Goal: Information Seeking & Learning: Compare options

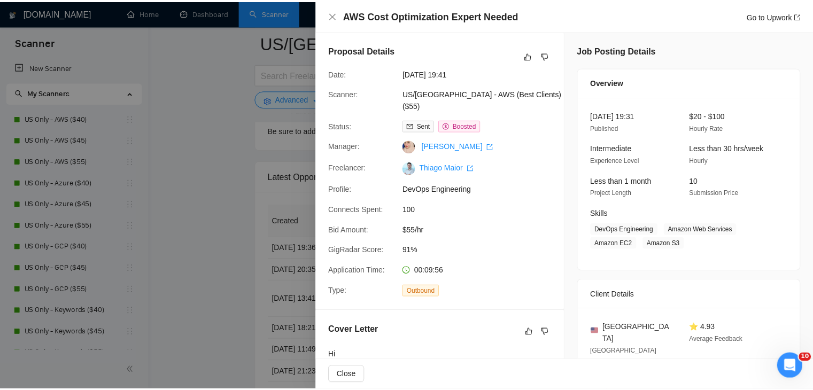
scroll to position [374, 0]
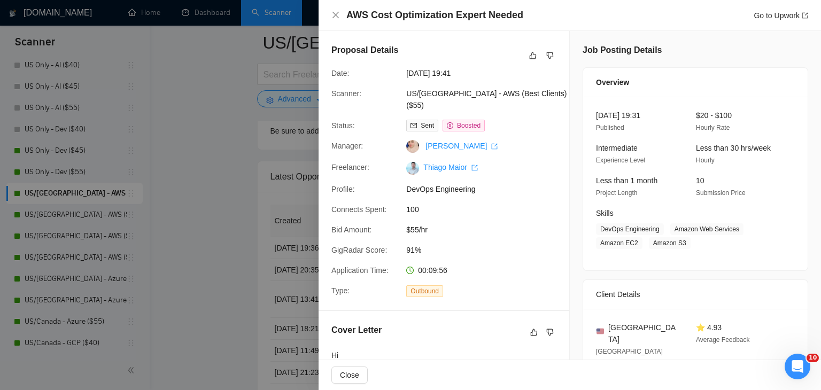
click at [227, 182] on div at bounding box center [410, 195] width 821 height 390
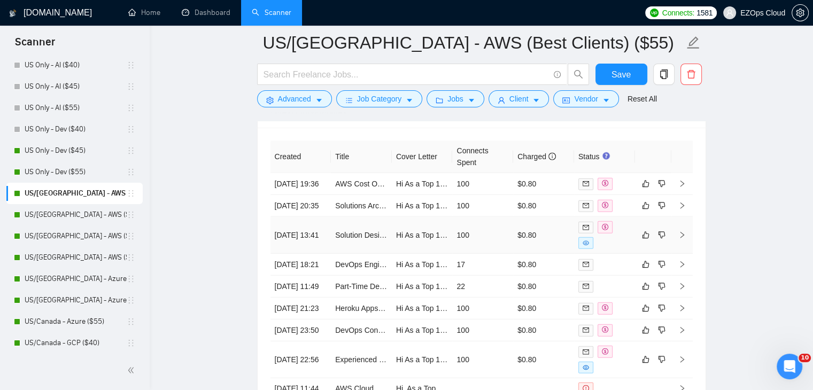
scroll to position [2792, 0]
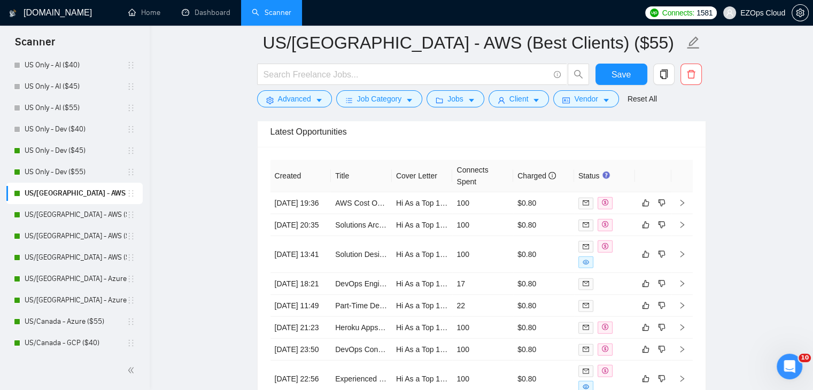
drag, startPoint x: 64, startPoint y: 220, endPoint x: 432, endPoint y: 157, distance: 373.4
click at [64, 220] on link "US/[GEOGRAPHIC_DATA] - AWS ($40)" at bounding box center [76, 214] width 102 height 21
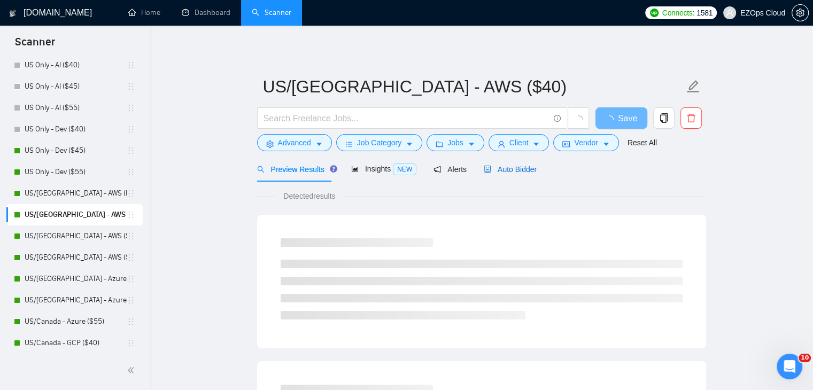
click at [501, 169] on span "Auto Bidder" at bounding box center [510, 169] width 53 height 9
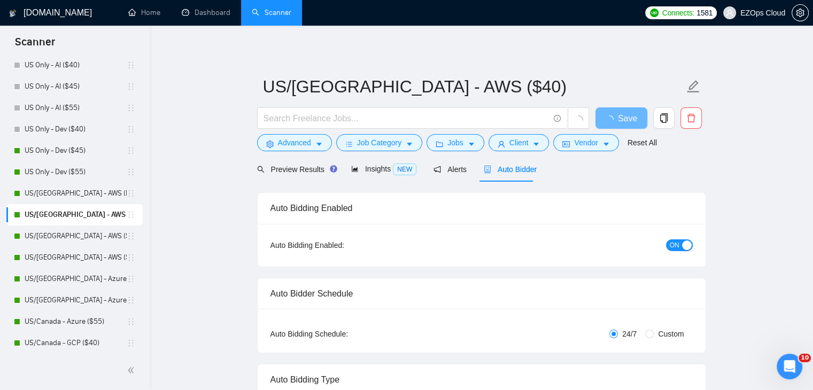
checkbox input "true"
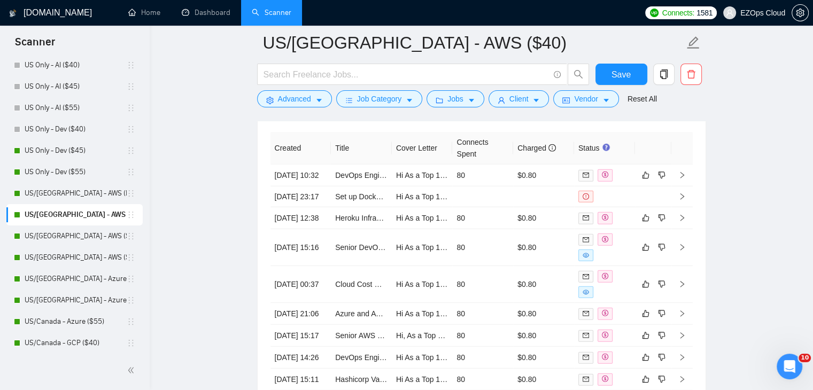
scroll to position [2890, 0]
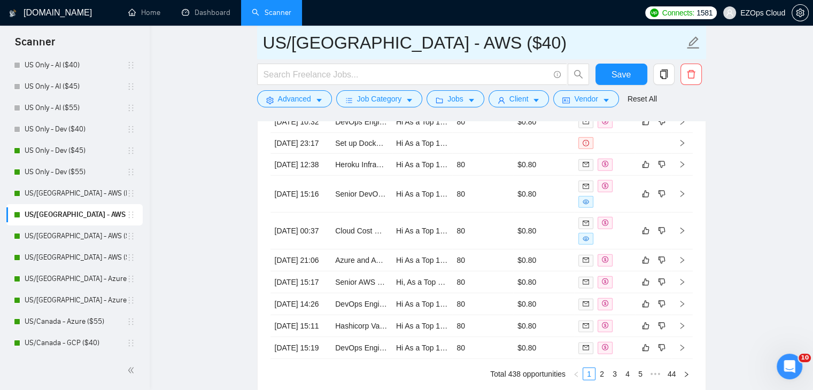
drag, startPoint x: 456, startPoint y: 44, endPoint x: 259, endPoint y: 41, distance: 196.3
click at [259, 41] on span "US/[GEOGRAPHIC_DATA] - AWS ($40)" at bounding box center [481, 43] width 449 height 34
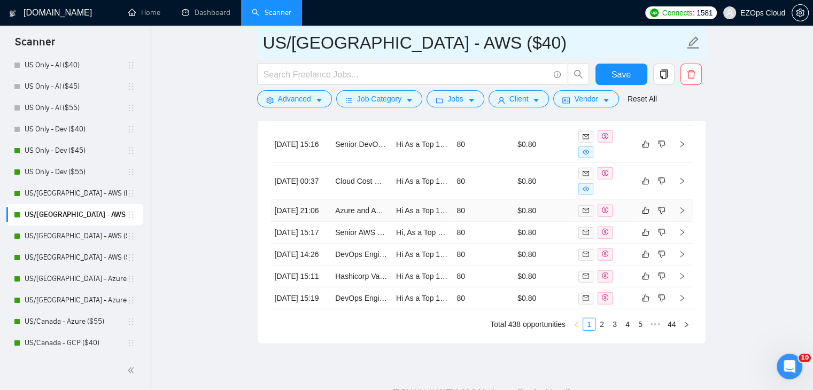
scroll to position [2997, 0]
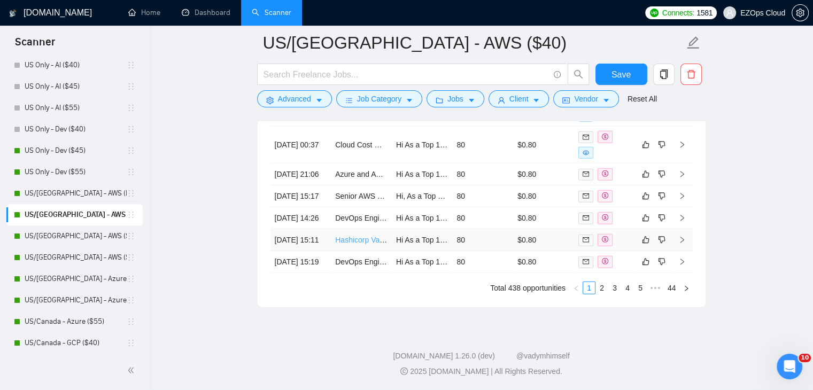
click at [361, 244] on link "Hashicorp Vault and Terraform Engineer (Work Performed via Zoom)" at bounding box center [448, 240] width 227 height 9
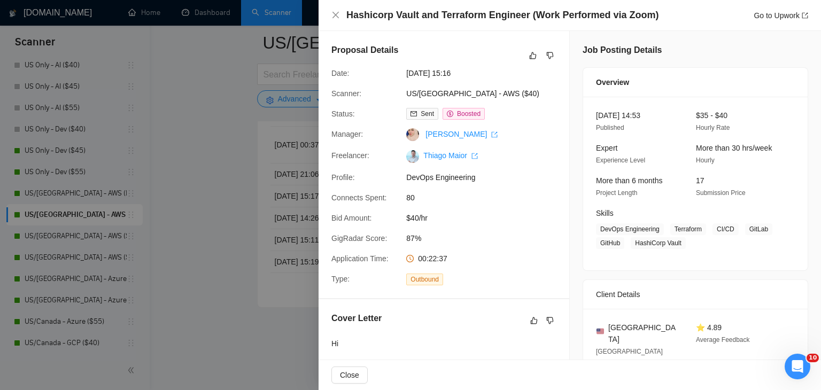
click at [228, 243] on div at bounding box center [410, 195] width 821 height 390
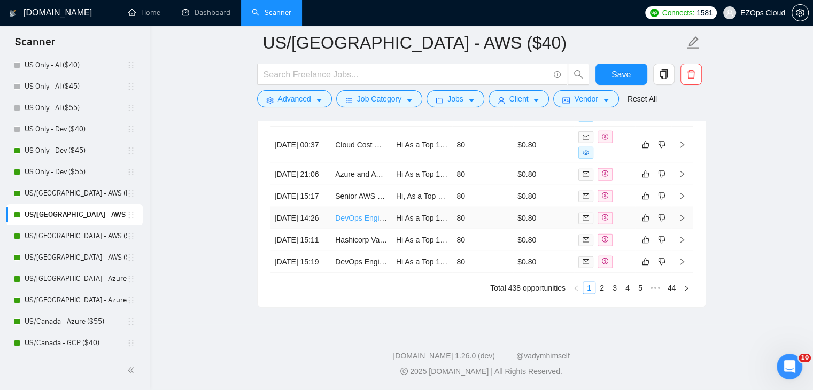
click at [369, 222] on link "DevOps Engineer - AWS, GCP, Agentic AI Orchestration + MicroServices" at bounding box center [456, 218] width 242 height 9
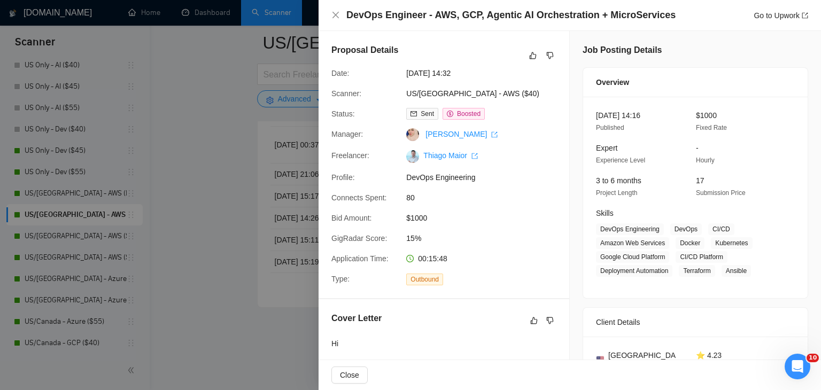
click at [210, 220] on div at bounding box center [410, 195] width 821 height 390
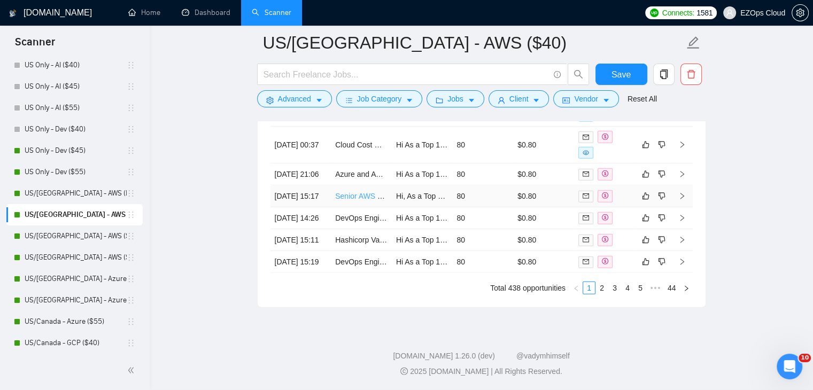
click at [359, 201] on link "Senior AWS DevOps Engineer Needed for Full-Time Support" at bounding box center [436, 196] width 202 height 9
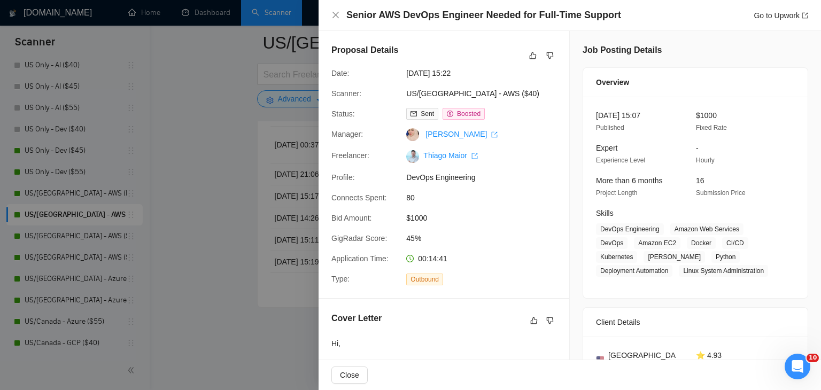
click at [227, 237] on div at bounding box center [410, 195] width 821 height 390
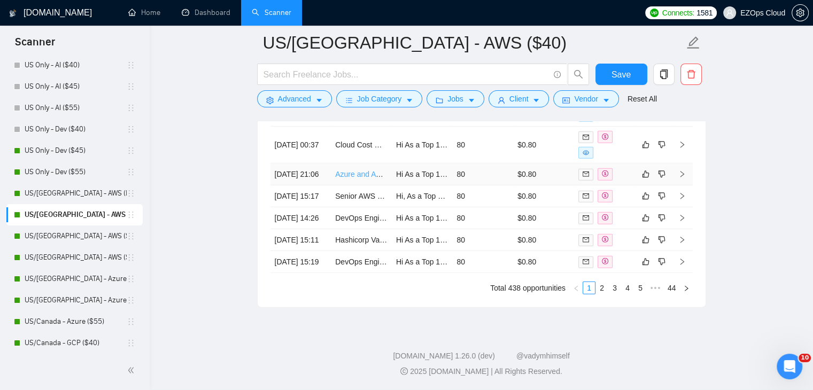
click at [359, 179] on link "Azure and AWS Cloud Specialist Needed" at bounding box center [403, 174] width 137 height 9
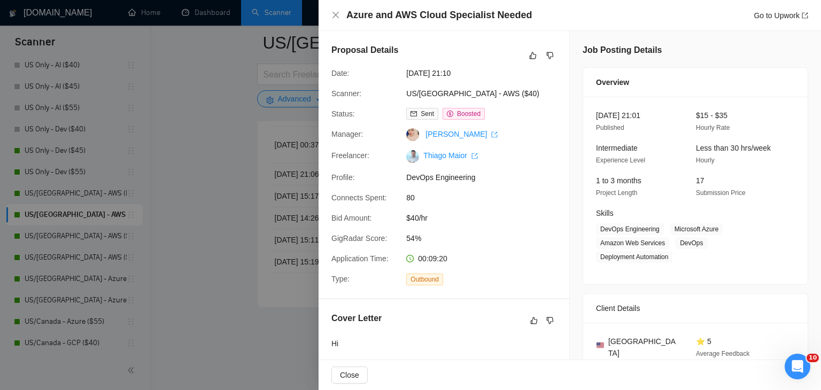
click at [226, 180] on div at bounding box center [410, 195] width 821 height 390
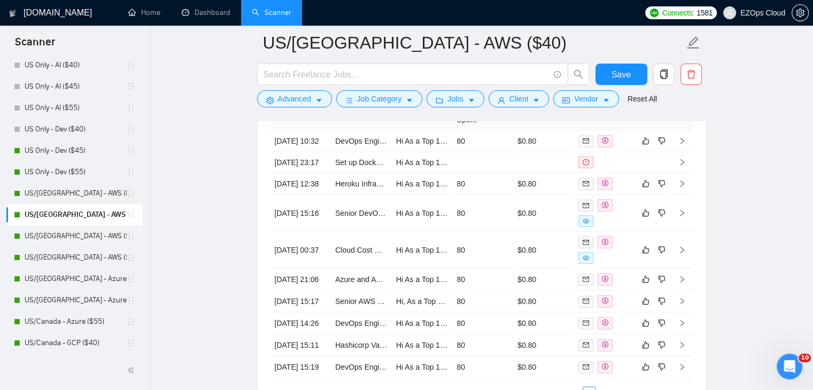
scroll to position [2890, 0]
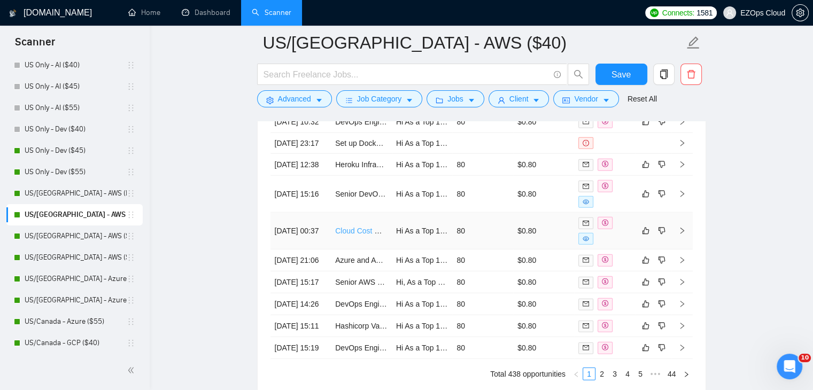
click at [358, 235] on link "Cloud Cost Guardrails Engineer (AWS & GCP) — Hard Budget Enforcement (Zoom Proj…" at bounding box center [487, 231] width 305 height 9
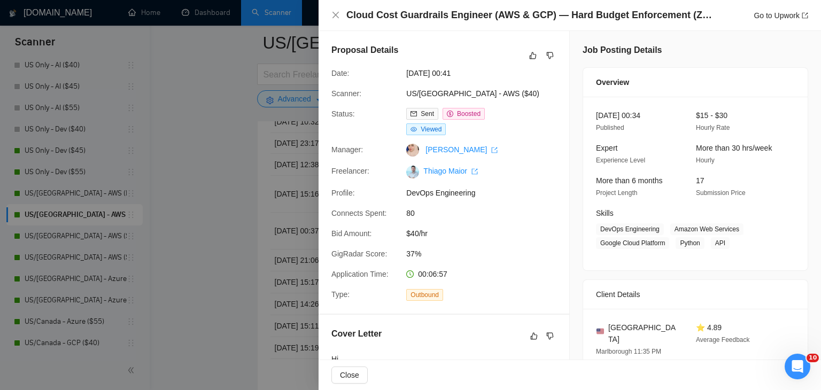
click at [268, 227] on div at bounding box center [410, 195] width 821 height 390
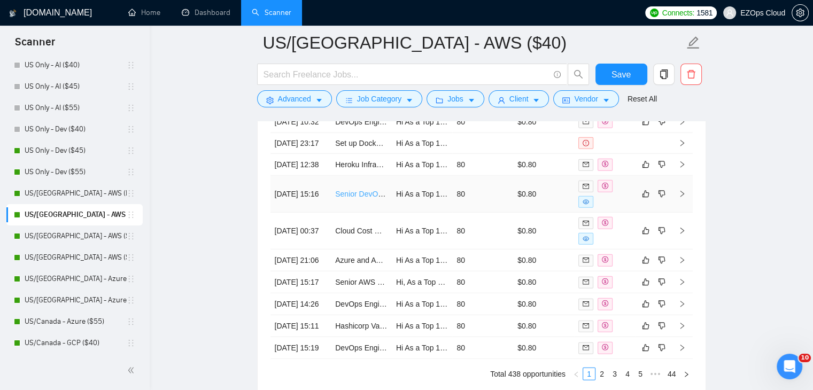
click at [345, 198] on link "Senior DevOps Engineer — AWS ECS/Fargate, Rails, Next.js" at bounding box center [437, 194] width 204 height 9
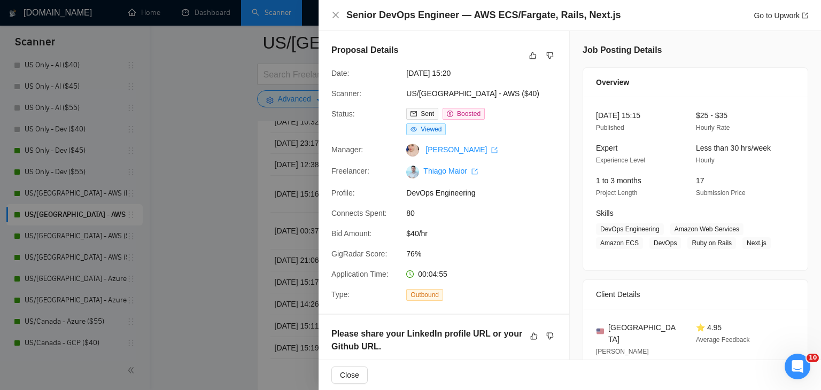
click at [213, 160] on div at bounding box center [410, 195] width 821 height 390
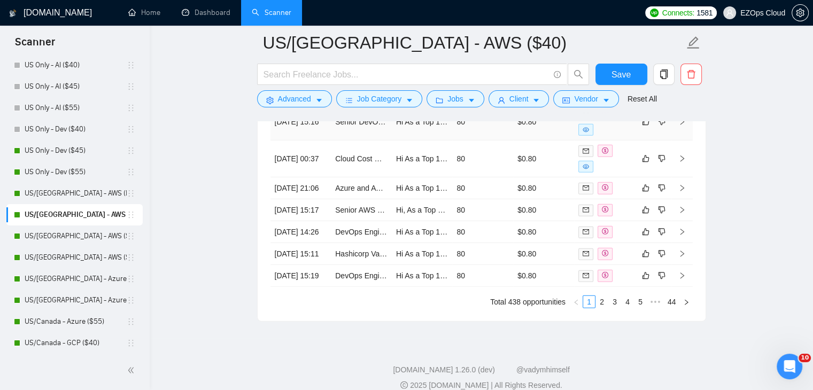
scroll to position [2943, 0]
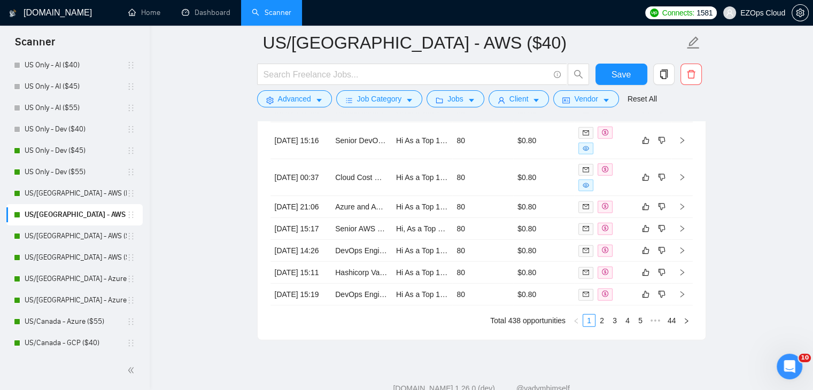
drag, startPoint x: 99, startPoint y: 239, endPoint x: 485, endPoint y: 172, distance: 391.4
click at [99, 239] on link "US/[GEOGRAPHIC_DATA] - AWS ($45)" at bounding box center [76, 236] width 102 height 21
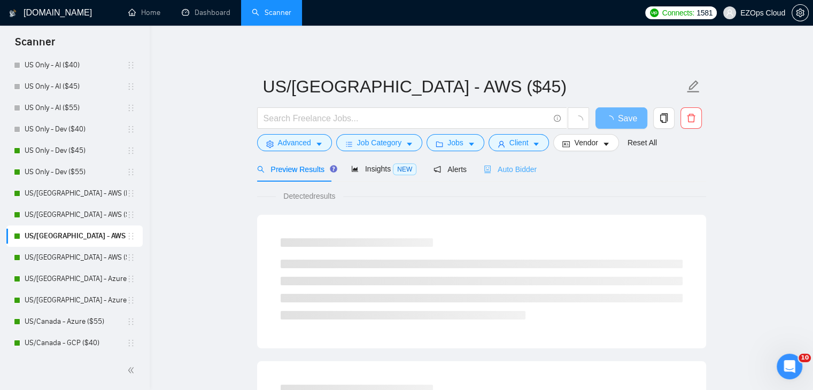
click at [514, 159] on div "Auto Bidder" at bounding box center [510, 169] width 53 height 25
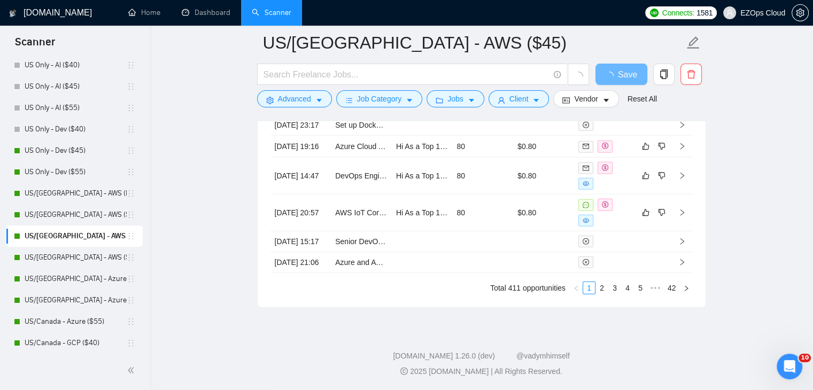
scroll to position [2890, 0]
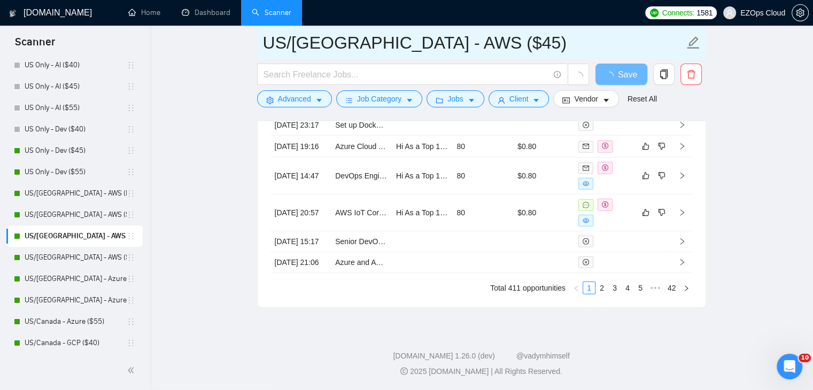
drag, startPoint x: 352, startPoint y: 45, endPoint x: 244, endPoint y: 45, distance: 108.0
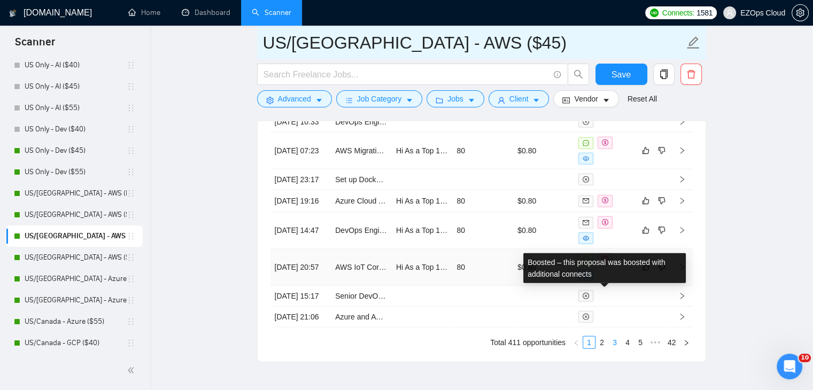
scroll to position [2997, 0]
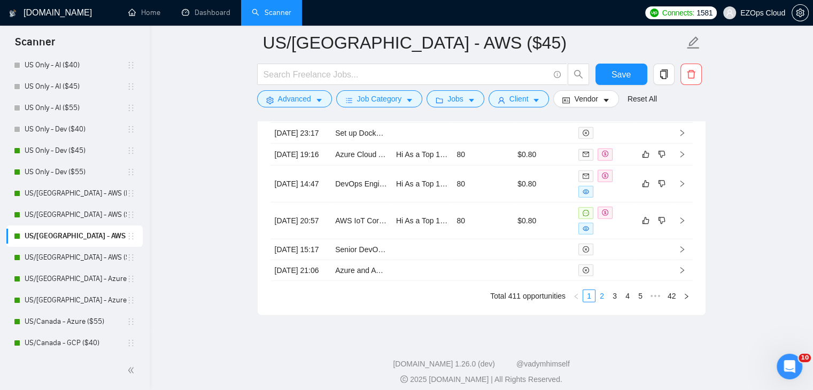
click at [601, 302] on link "2" at bounding box center [602, 296] width 12 height 12
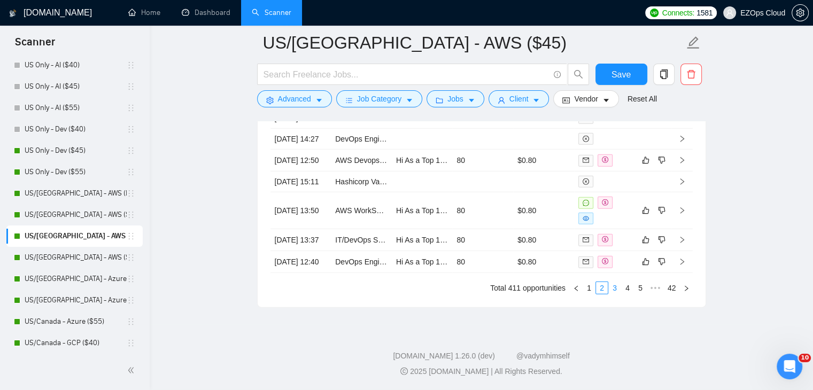
click at [612, 294] on link "3" at bounding box center [615, 288] width 12 height 12
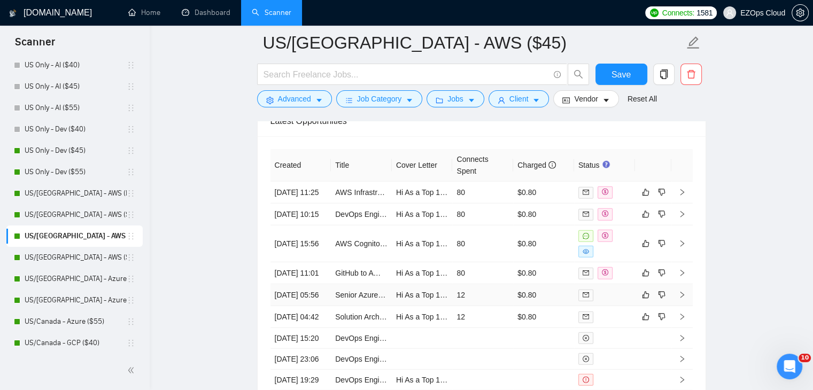
scroll to position [3050, 0]
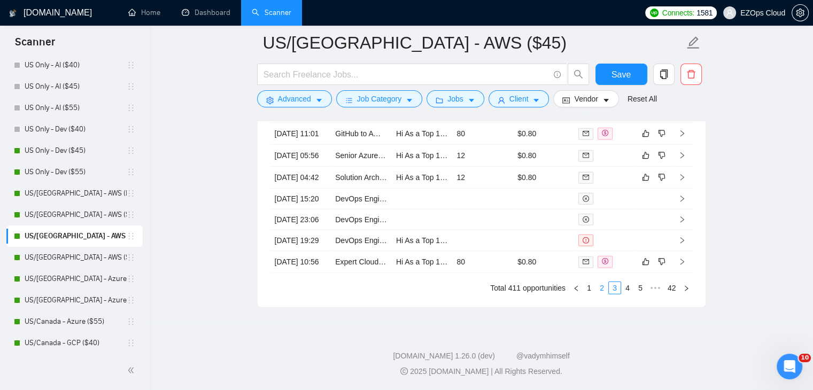
click at [602, 293] on link "2" at bounding box center [602, 288] width 12 height 12
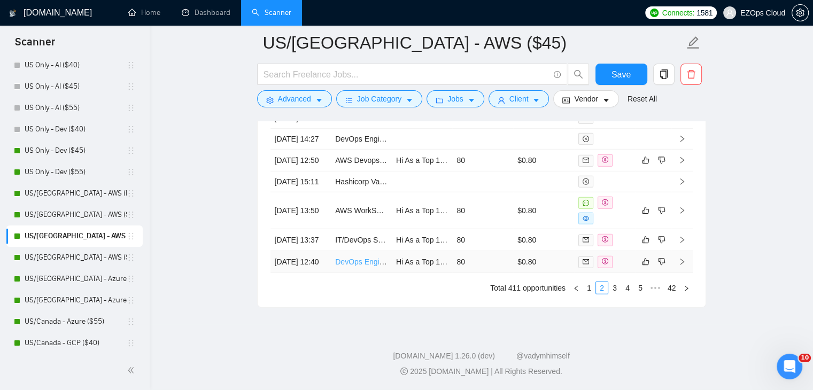
click at [358, 259] on link "DevOps Engineer (Mobile Gaming)" at bounding box center [393, 262] width 117 height 9
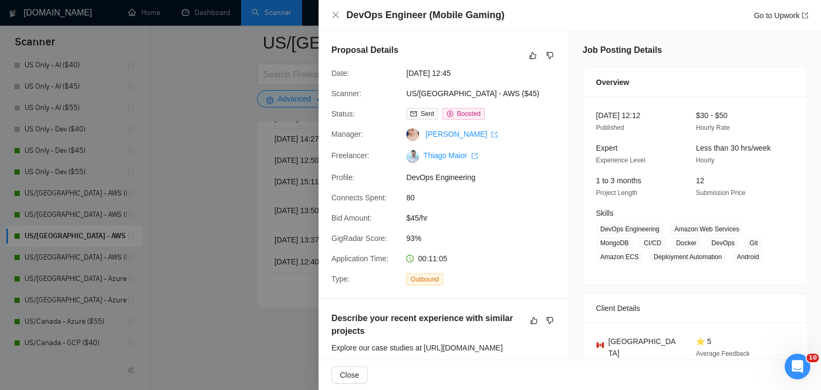
click at [241, 198] on div at bounding box center [410, 195] width 821 height 390
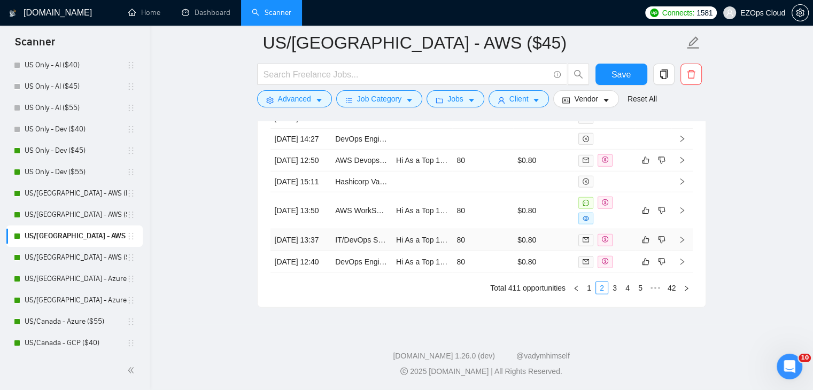
click at [368, 233] on td "IT/DevOps Specialist with Laravel & AWS Experience (Part-Time)" at bounding box center [361, 240] width 61 height 22
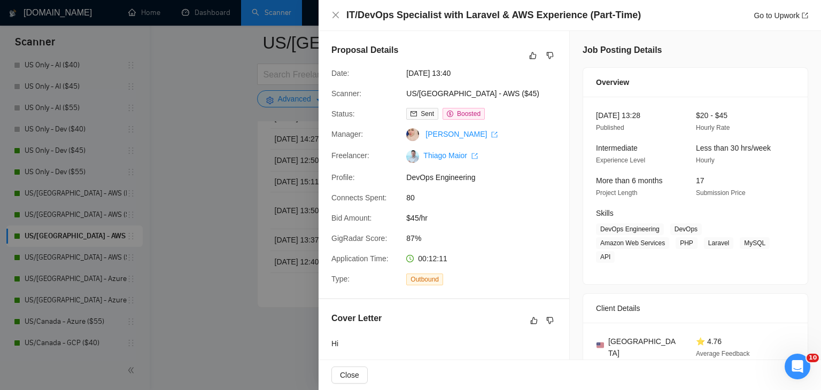
click at [283, 206] on div at bounding box center [410, 195] width 821 height 390
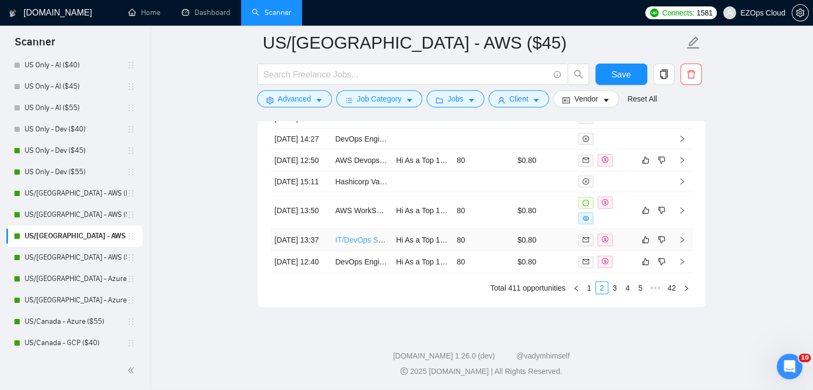
click at [355, 236] on link "IT/DevOps Specialist with Laravel & AWS Experience (Part-Time)" at bounding box center [443, 240] width 217 height 9
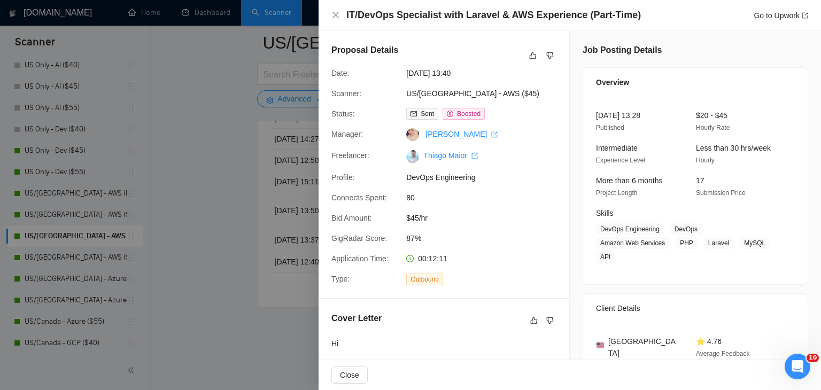
click at [231, 142] on div at bounding box center [410, 195] width 821 height 390
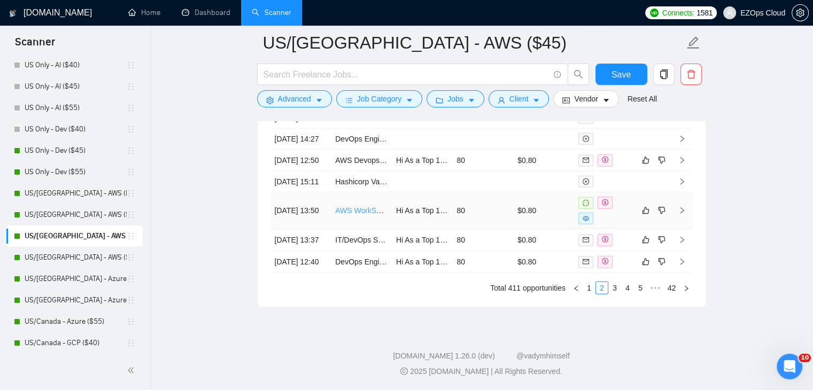
click at [358, 206] on link "AWS WorkSpaces Setup - 30 Minute Consultation Needed" at bounding box center [432, 210] width 194 height 9
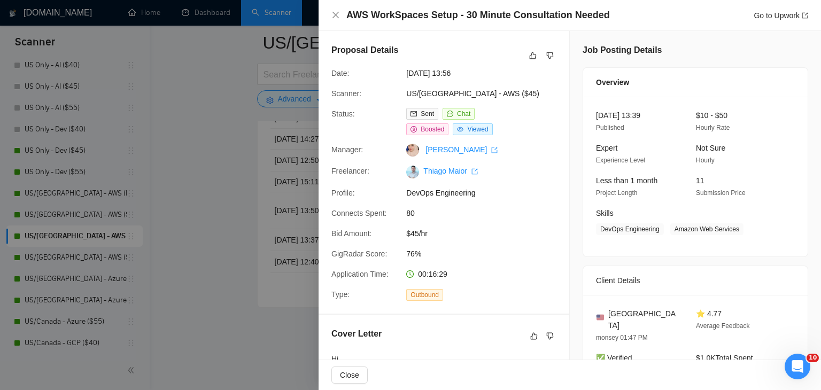
click at [205, 202] on div at bounding box center [410, 195] width 821 height 390
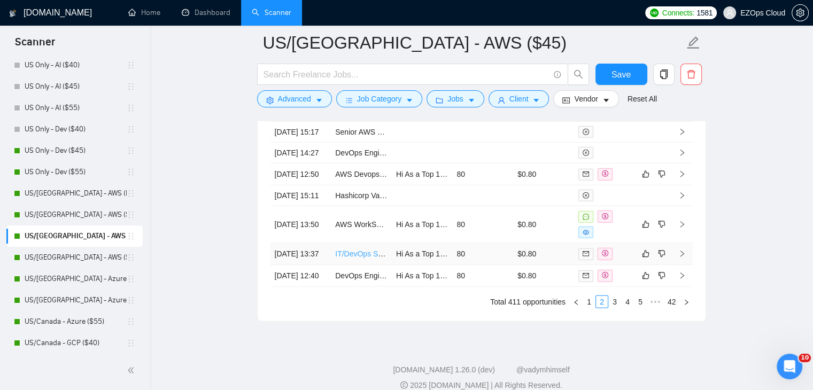
scroll to position [2943, 0]
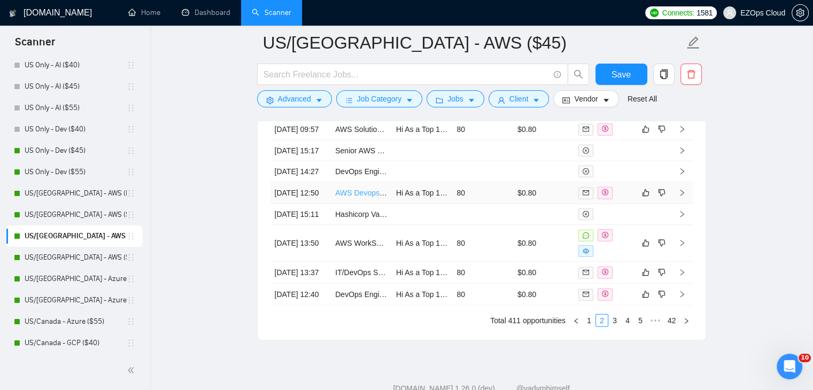
click at [357, 197] on link "AWS Devops Expert needed" at bounding box center [382, 193] width 95 height 9
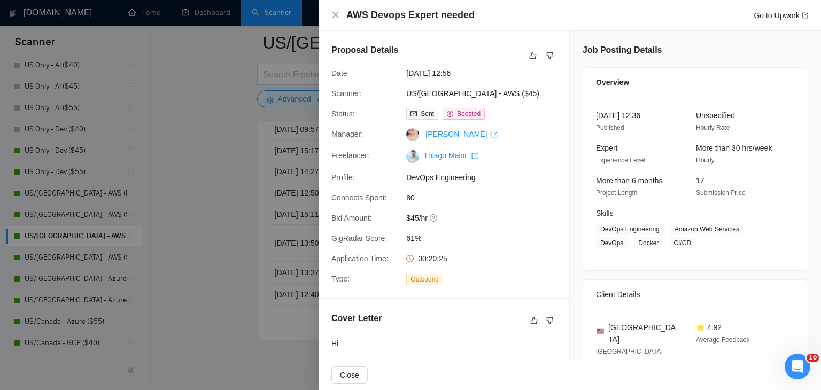
click at [245, 171] on div at bounding box center [410, 195] width 821 height 390
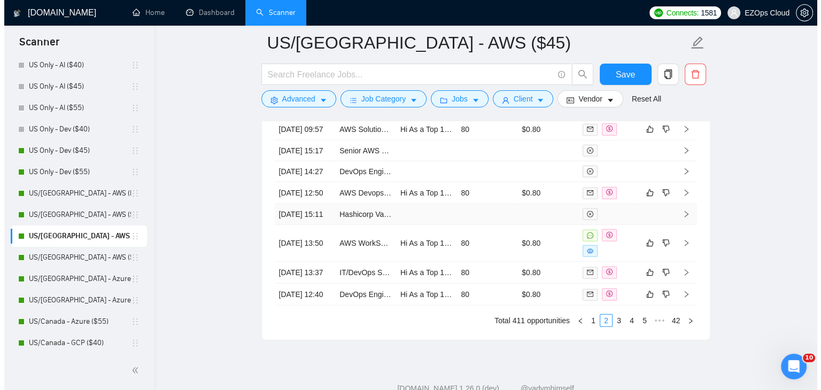
scroll to position [2890, 0]
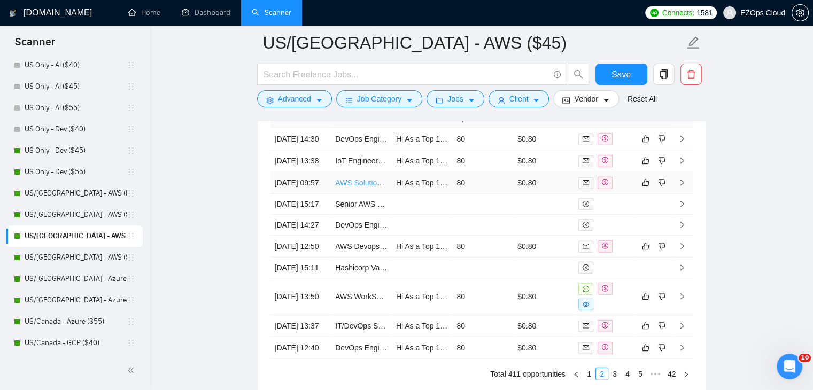
click at [370, 187] on link "AWS Solutions architect professional" at bounding box center [396, 183] width 122 height 9
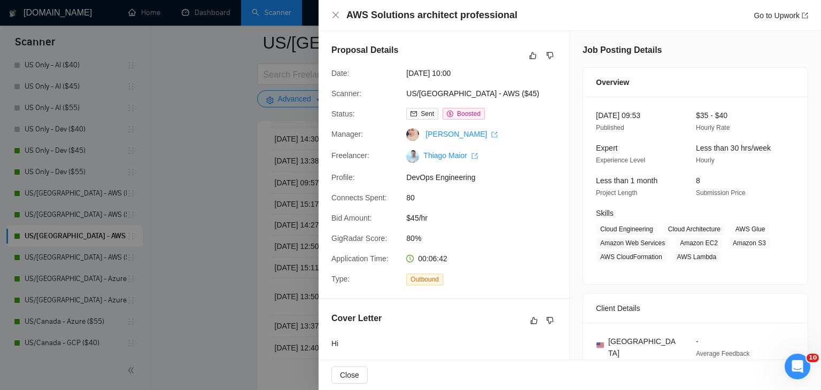
click at [214, 186] on div at bounding box center [410, 195] width 821 height 390
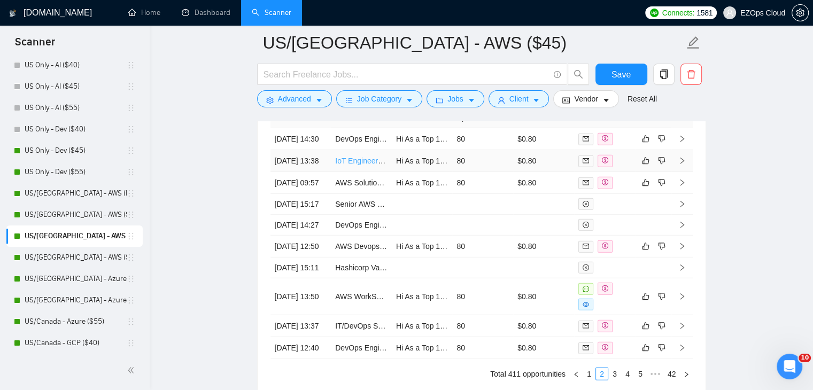
click at [359, 158] on link "IoT Engineer Needed for MiniPC and Remote Device Setup" at bounding box center [433, 161] width 197 height 9
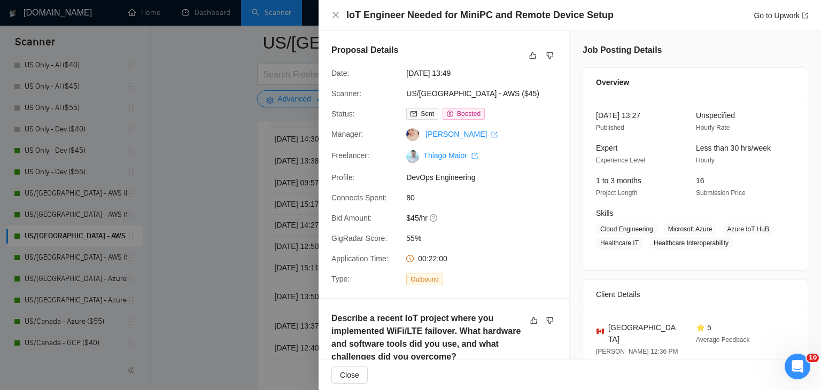
click at [193, 158] on div at bounding box center [410, 195] width 821 height 390
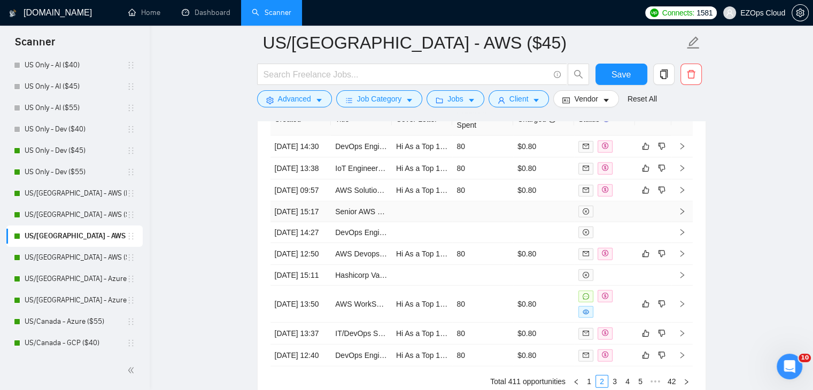
scroll to position [2783, 0]
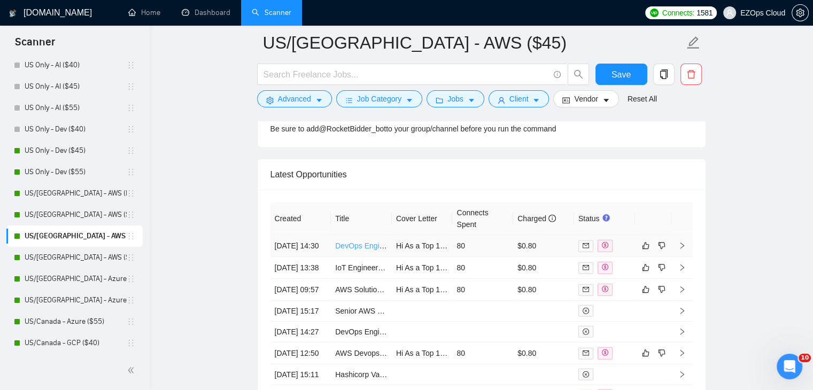
click at [368, 242] on link "DevOps Engineer Needed – Multi-Cloud Deployment (GCP + AWS, EKS + GKE) with Git…" at bounding box center [517, 246] width 364 height 9
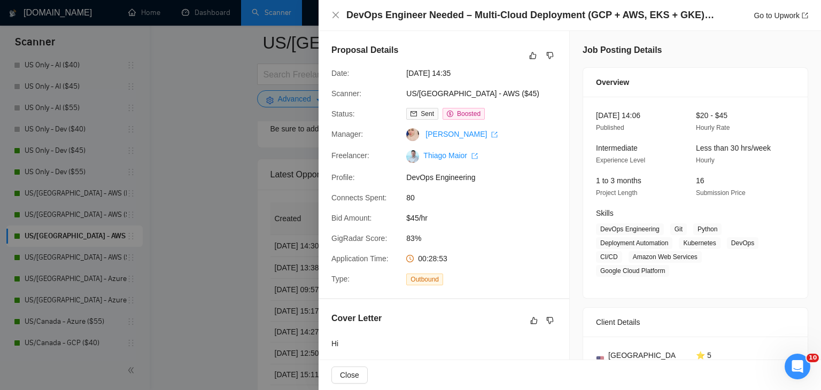
click at [240, 244] on div at bounding box center [410, 195] width 821 height 390
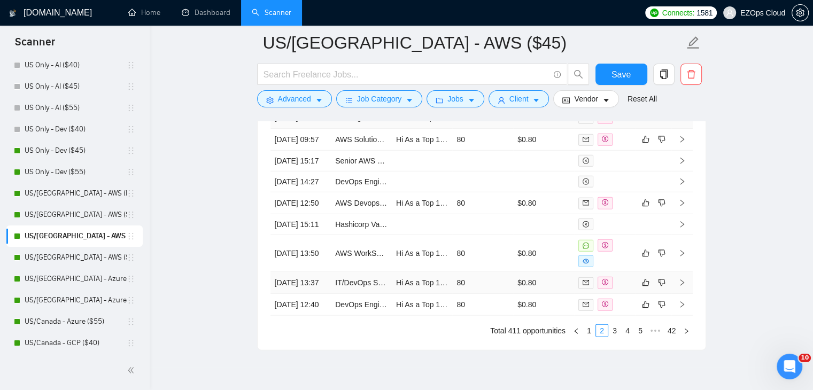
scroll to position [2997, 0]
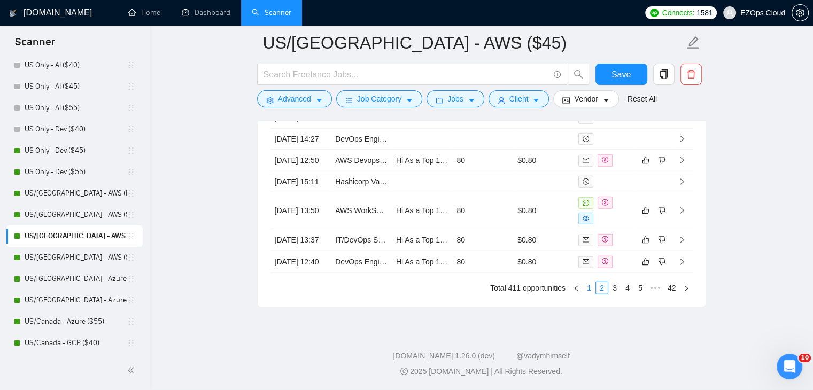
click at [593, 294] on link "1" at bounding box center [589, 288] width 12 height 12
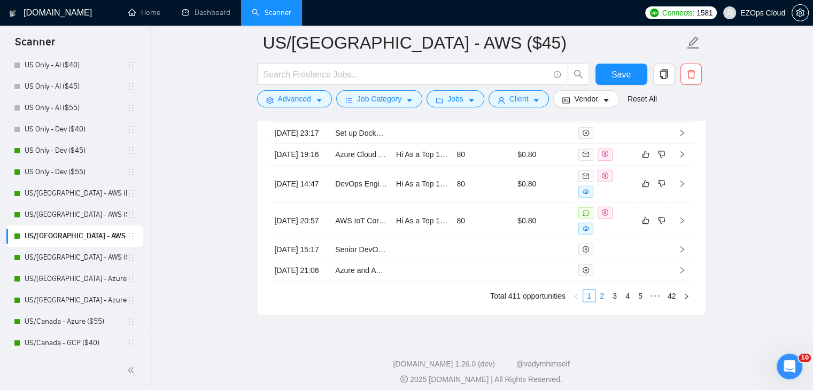
click at [604, 302] on link "2" at bounding box center [602, 296] width 12 height 12
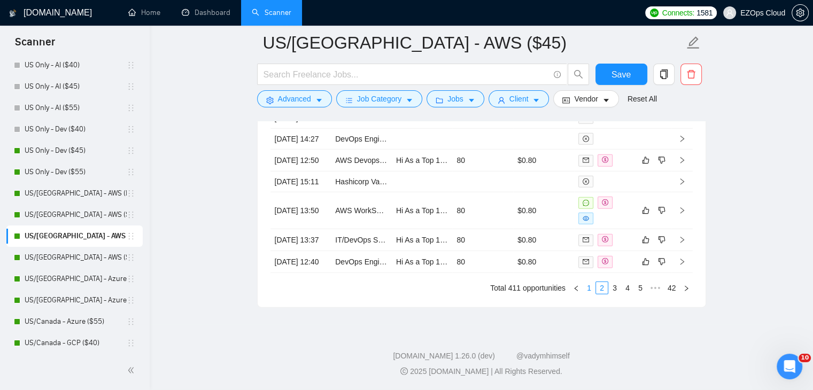
click at [590, 294] on link "1" at bounding box center [589, 288] width 12 height 12
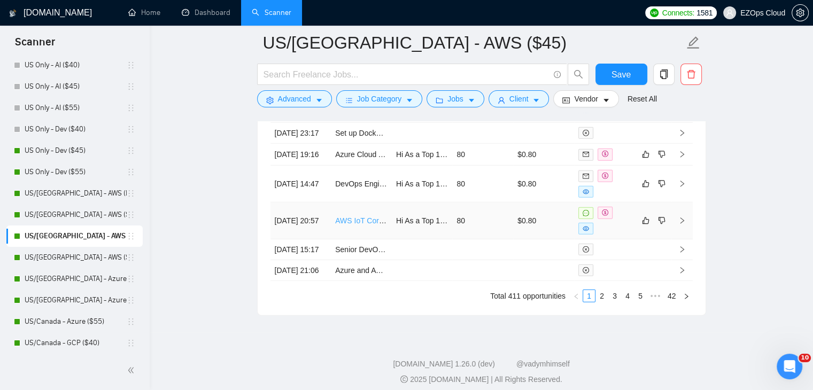
click at [359, 225] on link "AWS IoT Core Architecture Expert Needed" at bounding box center [406, 221] width 142 height 9
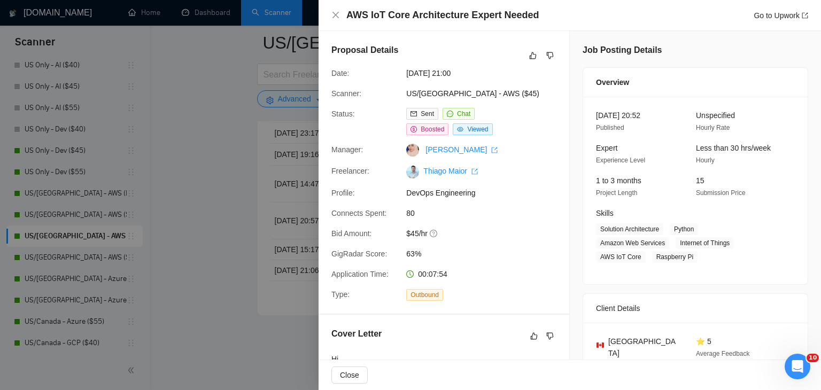
click at [271, 193] on div at bounding box center [410, 195] width 821 height 390
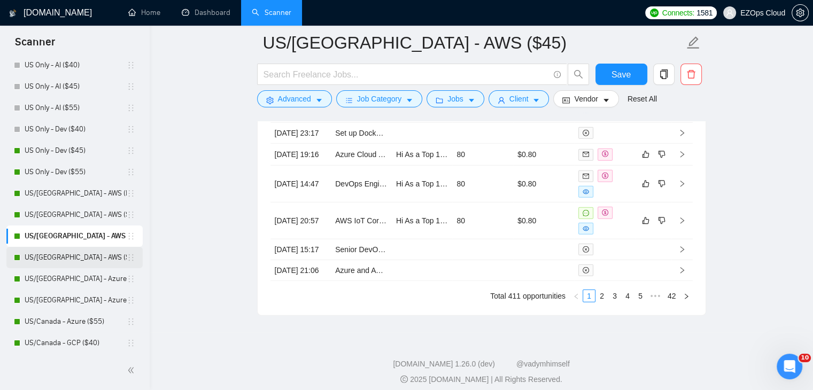
click at [81, 250] on link "US/[GEOGRAPHIC_DATA] - AWS ($55)" at bounding box center [76, 257] width 102 height 21
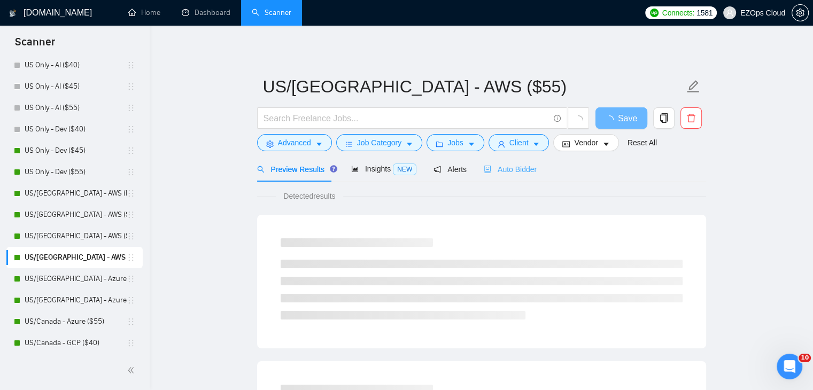
click at [501, 180] on div "Auto Bidder" at bounding box center [510, 169] width 53 height 25
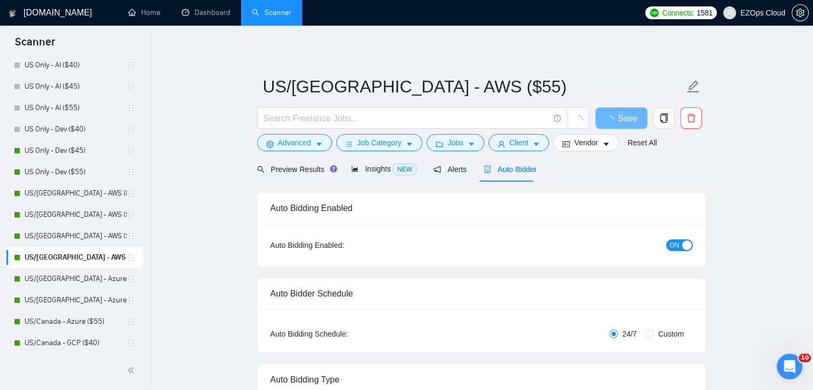
checkbox input "true"
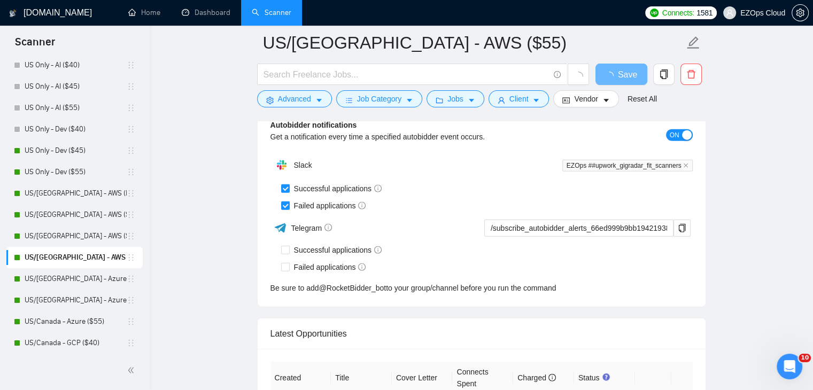
scroll to position [2650, 0]
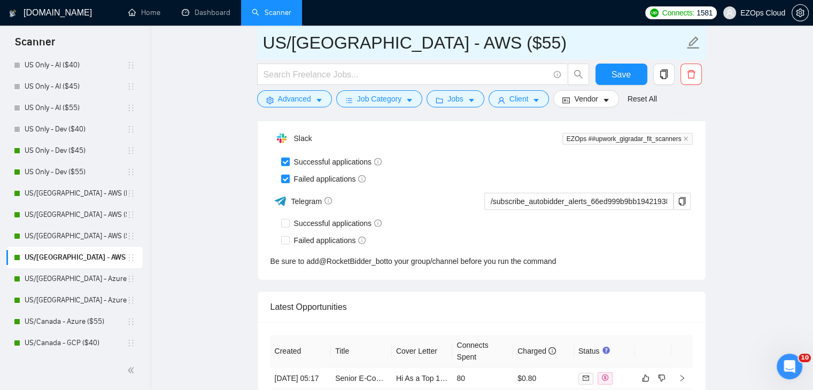
drag, startPoint x: 465, startPoint y: 52, endPoint x: 250, endPoint y: 48, distance: 215.0
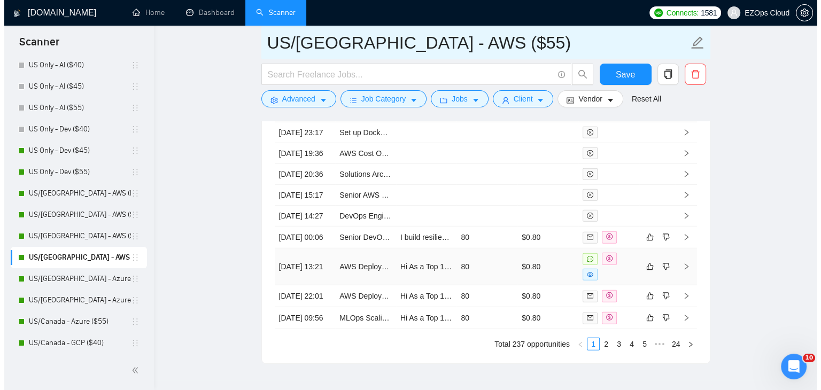
scroll to position [2971, 0]
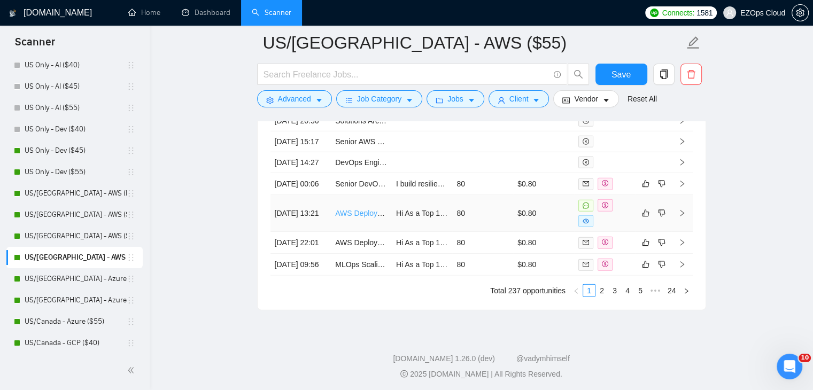
click at [357, 218] on link "AWS Deployment" at bounding box center [364, 213] width 59 height 9
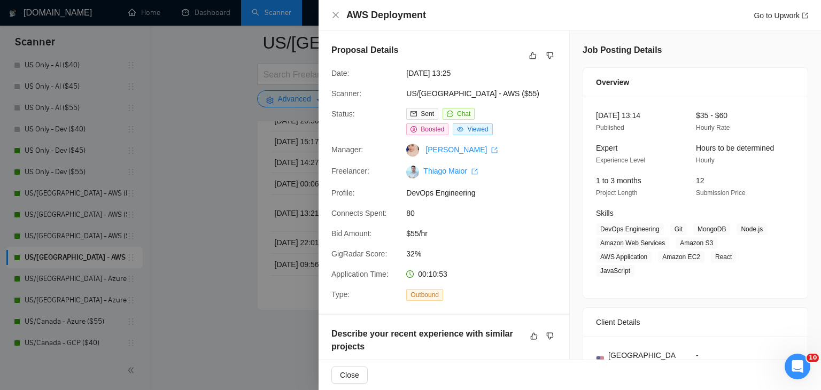
click at [209, 253] on div at bounding box center [410, 195] width 821 height 390
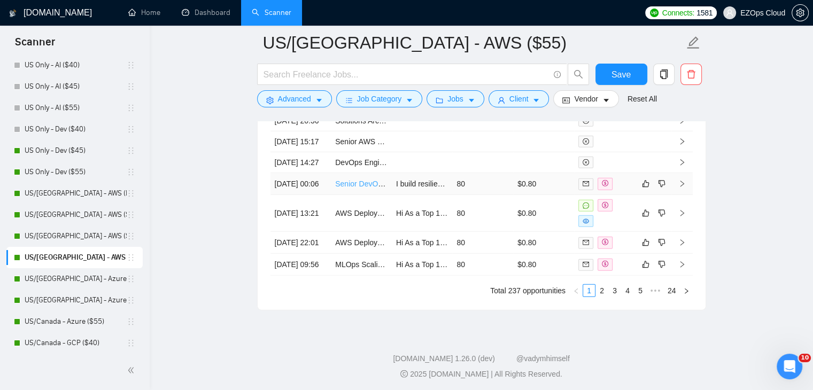
click at [354, 188] on link "Senior DevOps Engineer (GCP/IaC) - Strategic Partner" at bounding box center [426, 184] width 183 height 9
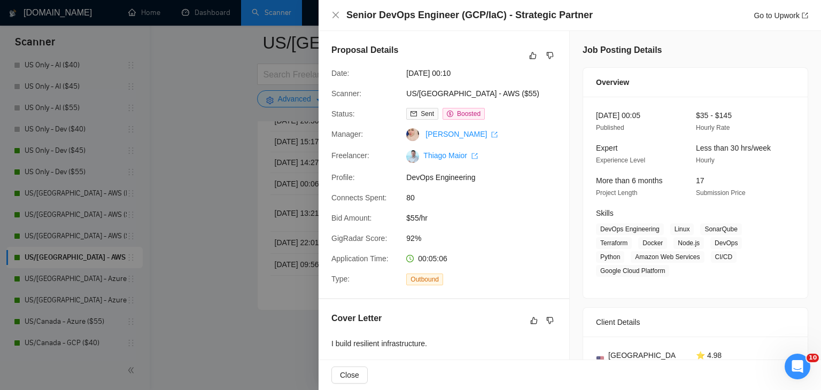
click at [240, 219] on div at bounding box center [410, 195] width 821 height 390
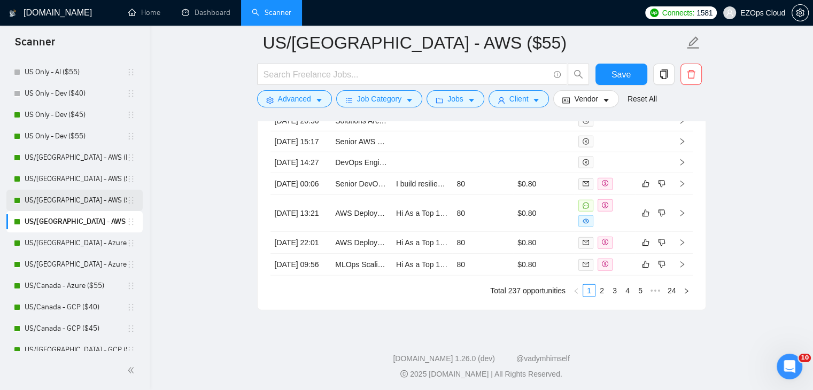
scroll to position [428, 0]
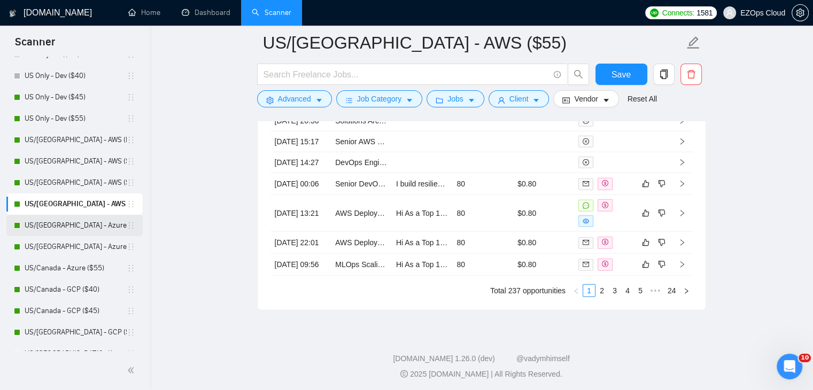
click at [71, 230] on link "US/[GEOGRAPHIC_DATA] - Azure ($40)" at bounding box center [76, 225] width 102 height 21
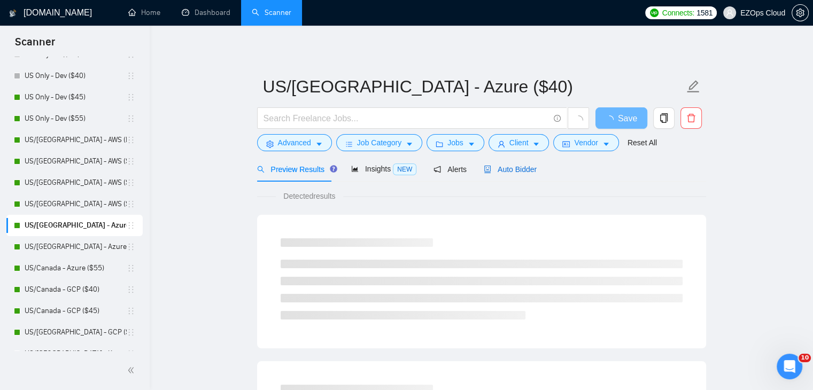
click at [511, 172] on span "Auto Bidder" at bounding box center [510, 169] width 53 height 9
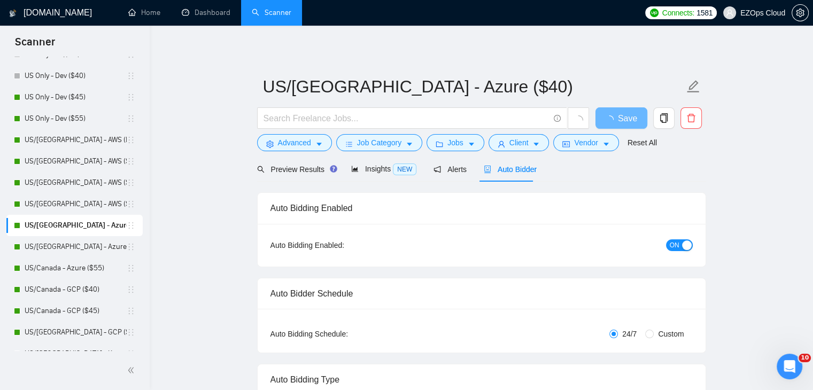
checkbox input "true"
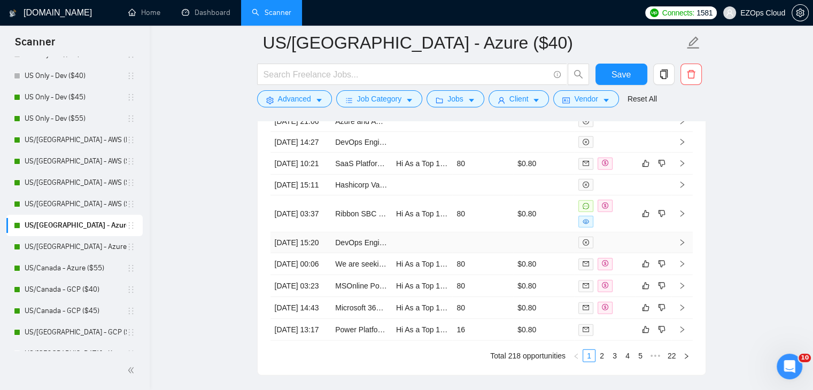
scroll to position [2854, 0]
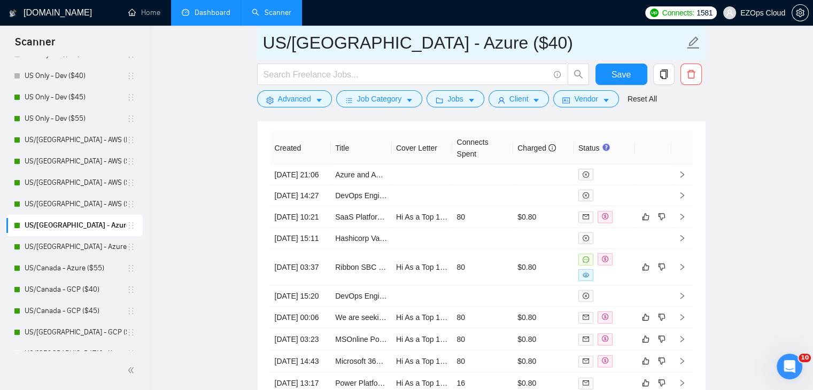
drag, startPoint x: 466, startPoint y: 48, endPoint x: 220, endPoint y: 9, distance: 249.1
click at [261, 51] on span "US/[GEOGRAPHIC_DATA] - Azure ($40)" at bounding box center [481, 43] width 449 height 34
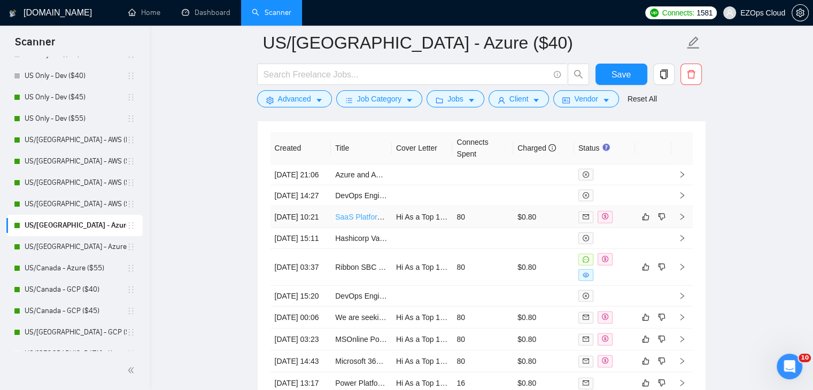
click at [357, 221] on link "SaaS Platform Unit Test Implementation, Selenium Functional Testing, and CI/CD …" at bounding box center [488, 217] width 307 height 9
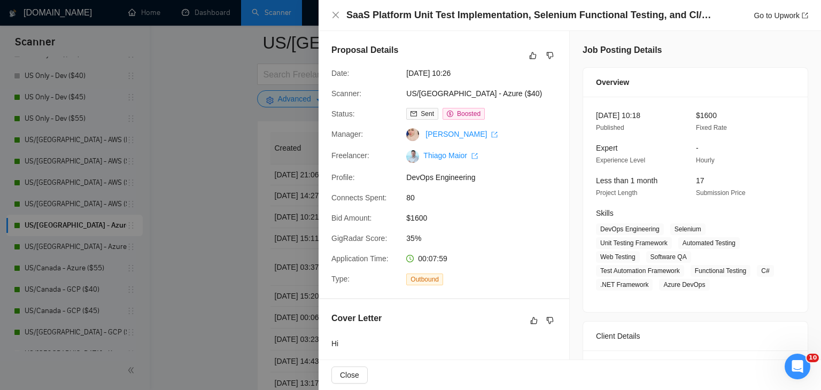
drag, startPoint x: 279, startPoint y: 206, endPoint x: 329, endPoint y: 255, distance: 69.6
click at [279, 206] on div at bounding box center [410, 195] width 821 height 390
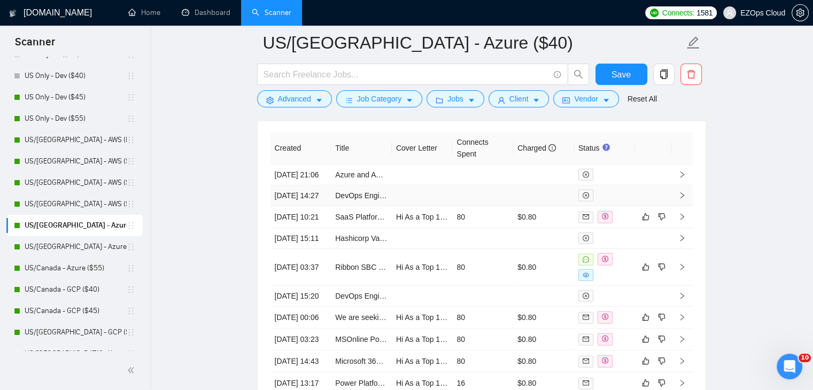
drag, startPoint x: 79, startPoint y: 249, endPoint x: 408, endPoint y: 212, distance: 331.0
click at [79, 249] on link "US/[GEOGRAPHIC_DATA] - Azure ($45)" at bounding box center [76, 246] width 102 height 21
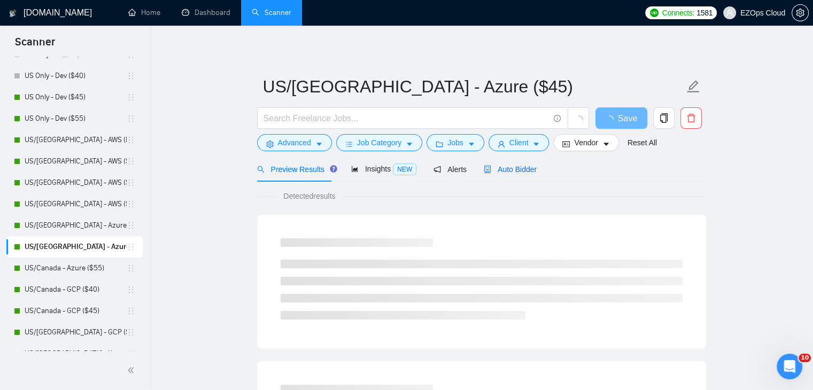
click at [495, 171] on span "Auto Bidder" at bounding box center [510, 169] width 53 height 9
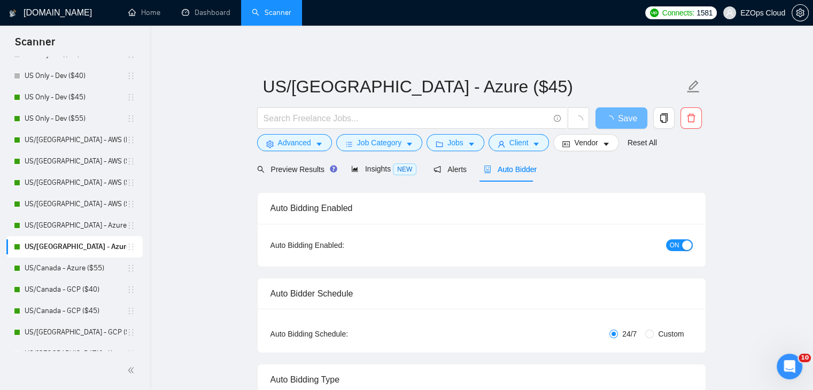
checkbox input "true"
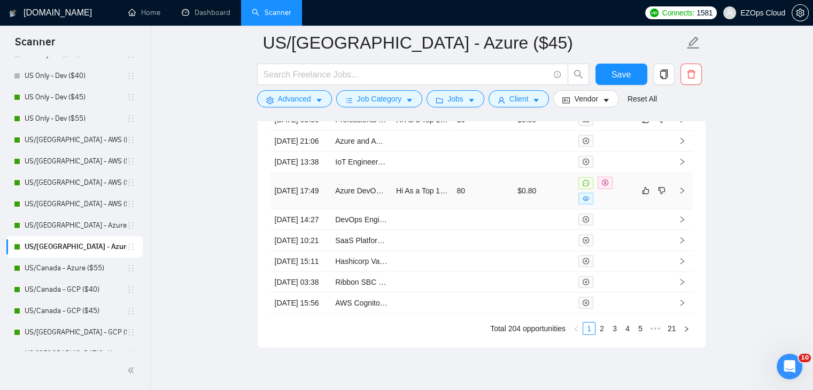
scroll to position [3014, 0]
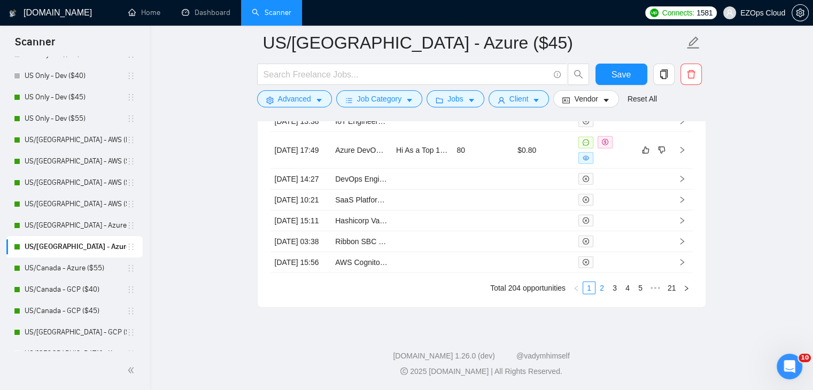
click at [603, 294] on link "2" at bounding box center [602, 288] width 12 height 12
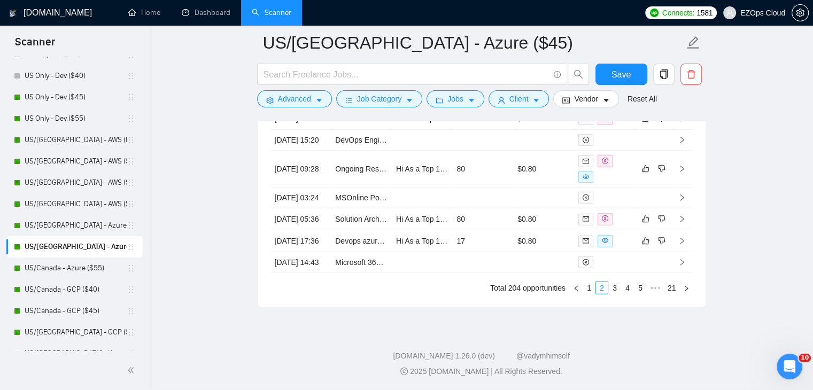
click at [590, 294] on link "1" at bounding box center [589, 288] width 12 height 12
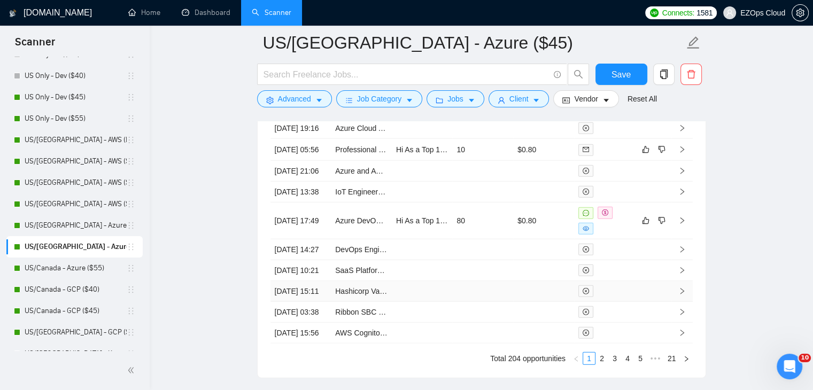
scroll to position [2854, 0]
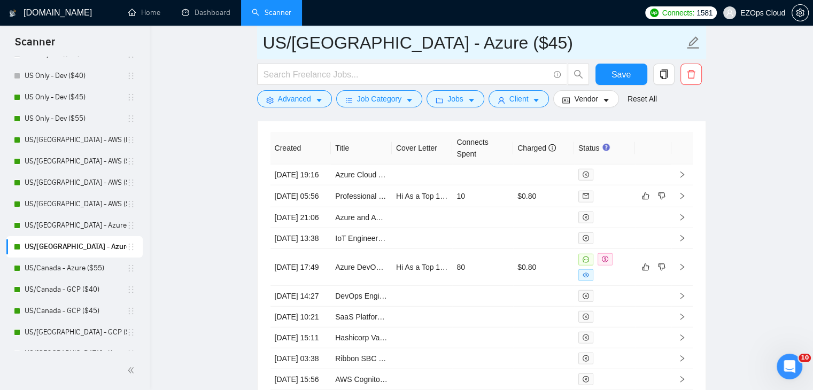
drag, startPoint x: 479, startPoint y: 43, endPoint x: 254, endPoint y: 32, distance: 225.4
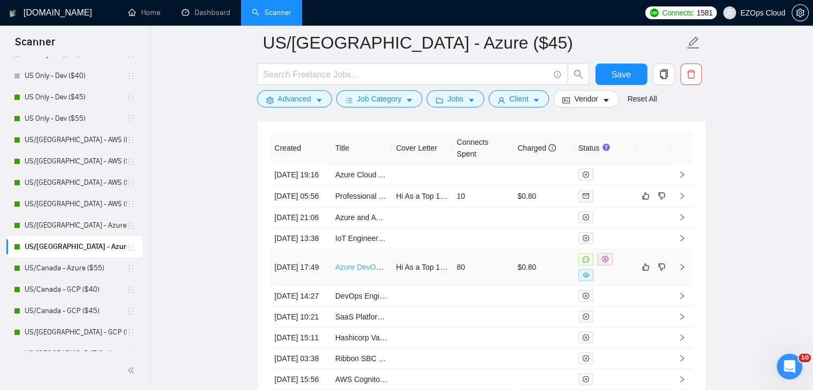
click at [371, 272] on link "Azure DevOps Engineer - Enterprise Kubernetes Implementation" at bounding box center [442, 267] width 215 height 9
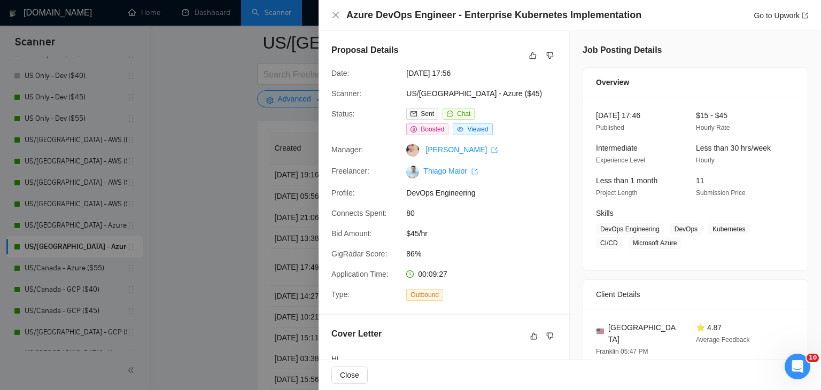
click at [219, 279] on div at bounding box center [410, 195] width 821 height 390
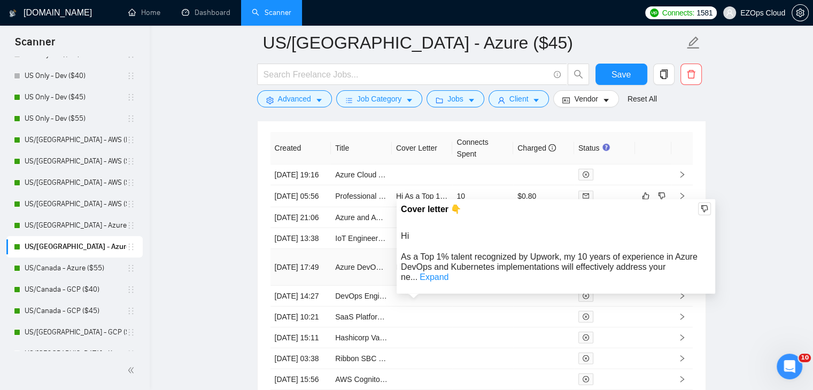
scroll to position [2800, 0]
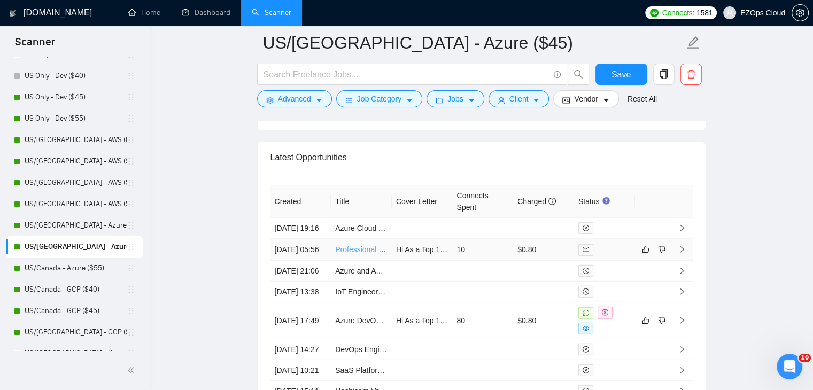
click at [349, 248] on link "Professional Services Implementation Consultant (FastPost)" at bounding box center [435, 249] width 200 height 9
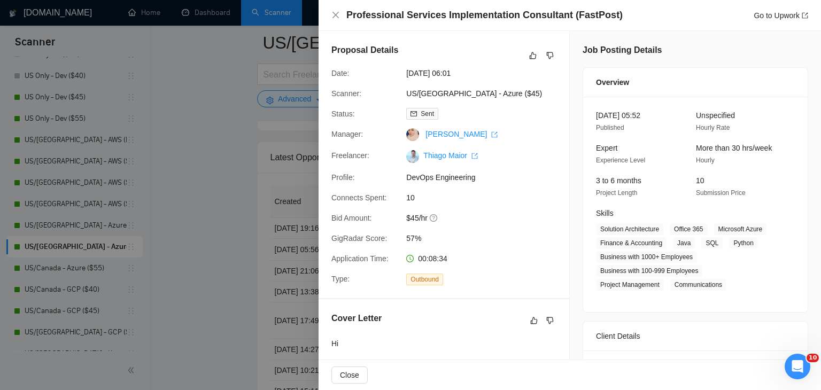
click at [226, 83] on div at bounding box center [410, 195] width 821 height 390
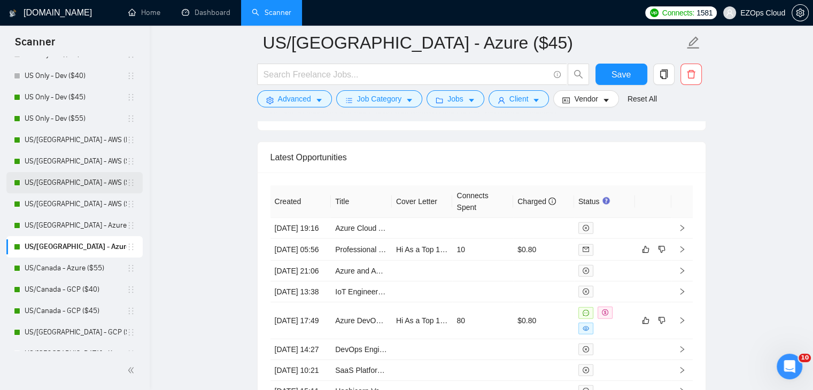
drag, startPoint x: 83, startPoint y: 264, endPoint x: 9, endPoint y: 178, distance: 114.1
click at [83, 264] on link "US/Canada - Azure ($55)" at bounding box center [76, 268] width 102 height 21
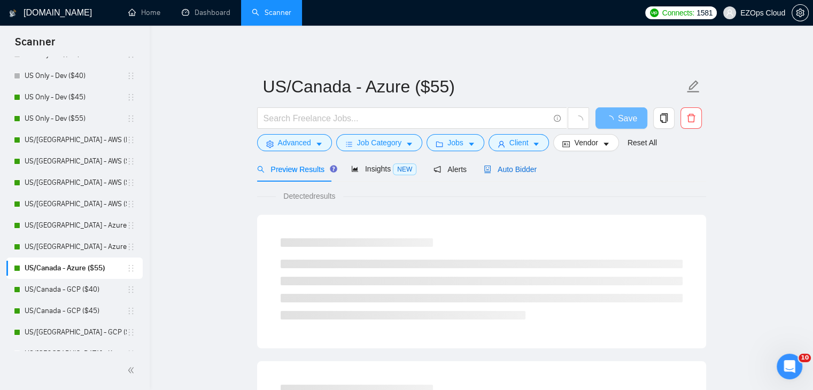
click at [511, 173] on span "Auto Bidder" at bounding box center [510, 169] width 53 height 9
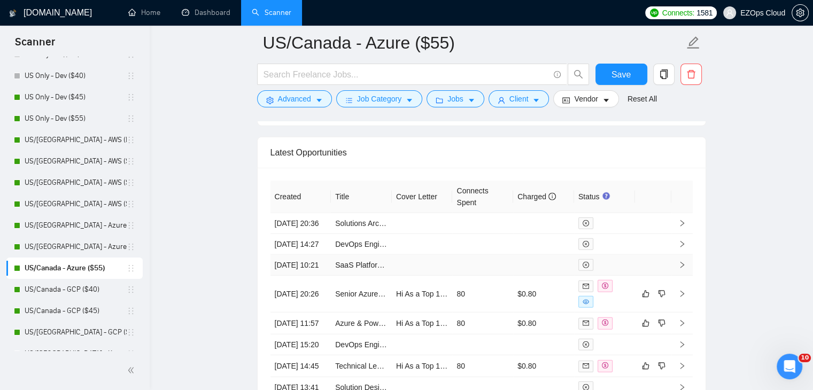
scroll to position [2824, 0]
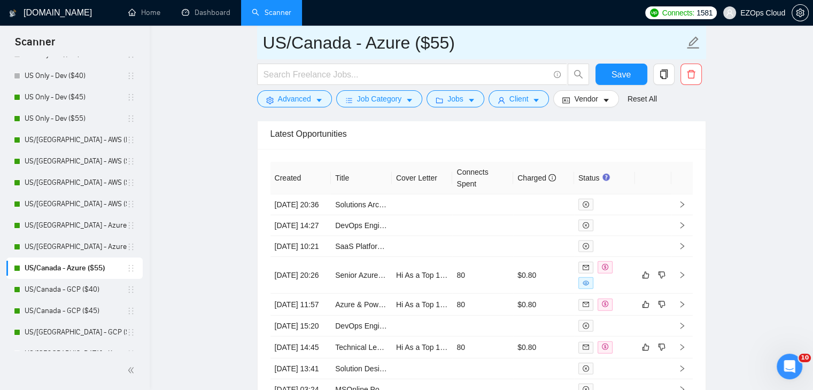
drag, startPoint x: 477, startPoint y: 41, endPoint x: 259, endPoint y: 43, distance: 218.2
click at [259, 43] on span "US/Canada - Azure ($55)" at bounding box center [481, 43] width 449 height 34
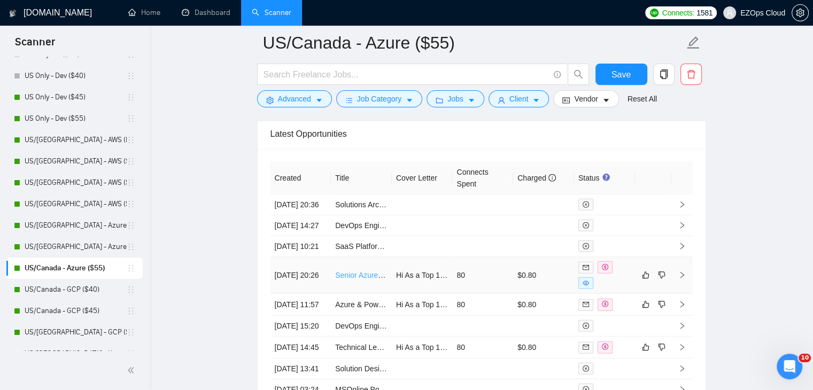
click at [357, 280] on link "Senior Azure DevOps Contractor Needed" at bounding box center [403, 275] width 137 height 9
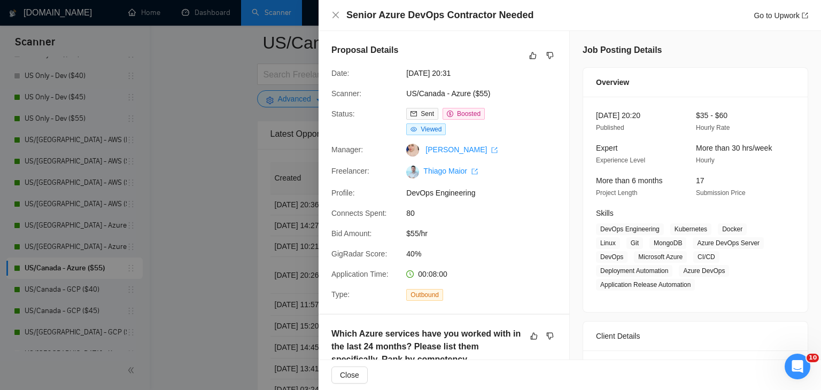
click at [209, 241] on div at bounding box center [410, 195] width 821 height 390
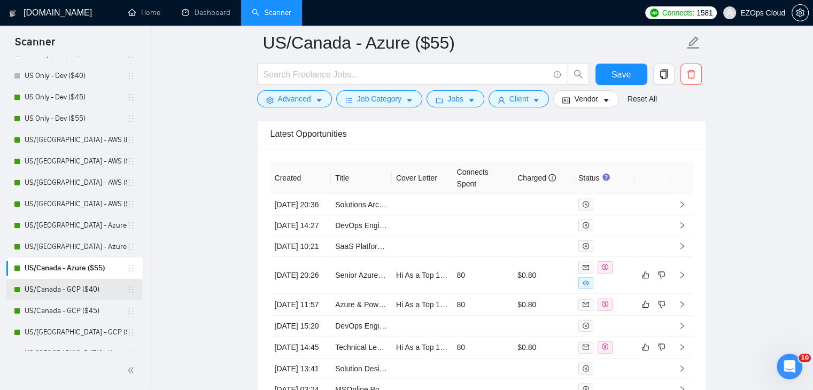
scroll to position [481, 0]
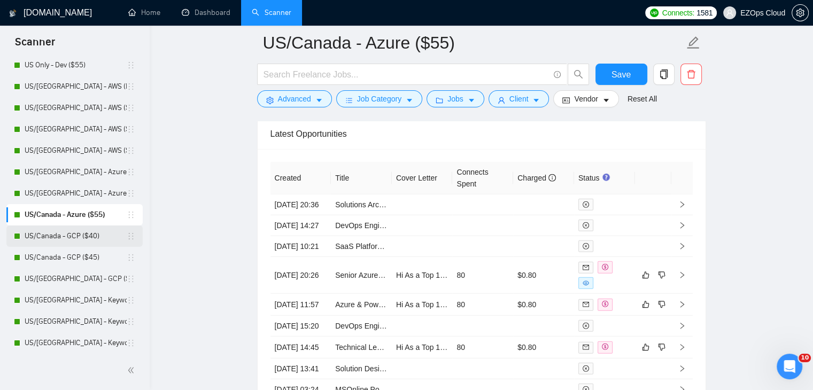
click at [71, 237] on link "US/Canada - GCP ($40)" at bounding box center [76, 236] width 102 height 21
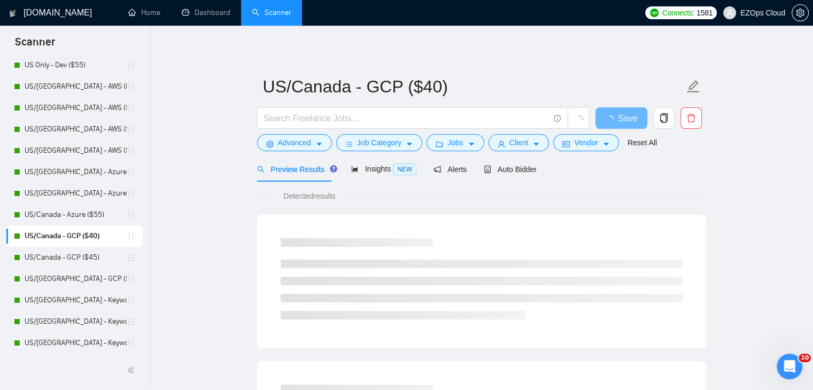
drag, startPoint x: 509, startPoint y: 167, endPoint x: 821, endPoint y: 305, distance: 341.6
click at [509, 166] on span "Auto Bidder" at bounding box center [510, 169] width 53 height 9
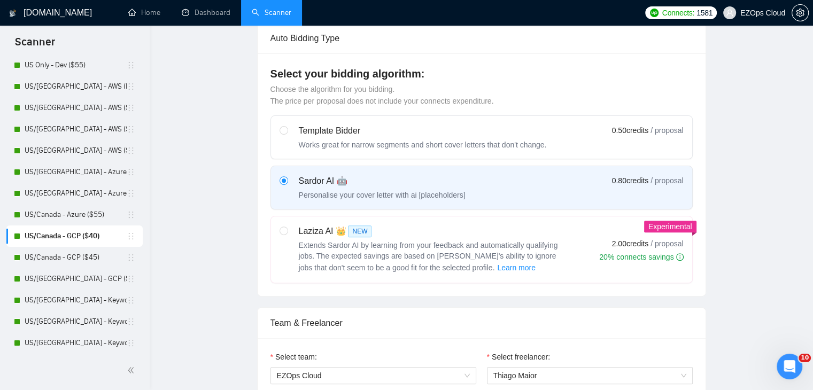
checkbox input "true"
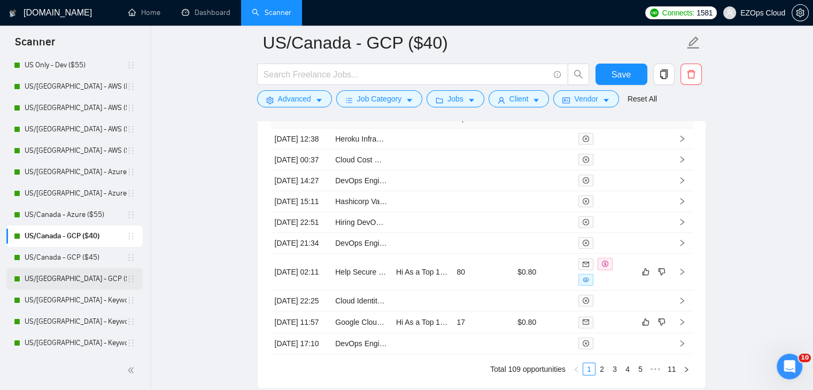
scroll to position [2854, 0]
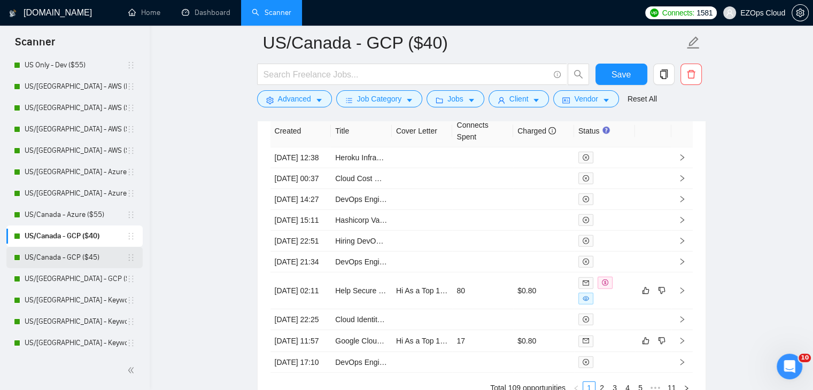
click at [58, 264] on link "US/Canada - GCP ($45)" at bounding box center [76, 257] width 102 height 21
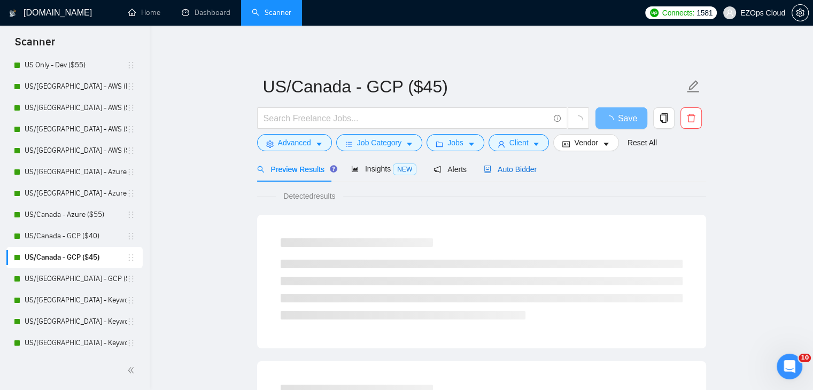
click at [520, 174] on div "Auto Bidder" at bounding box center [510, 170] width 53 height 12
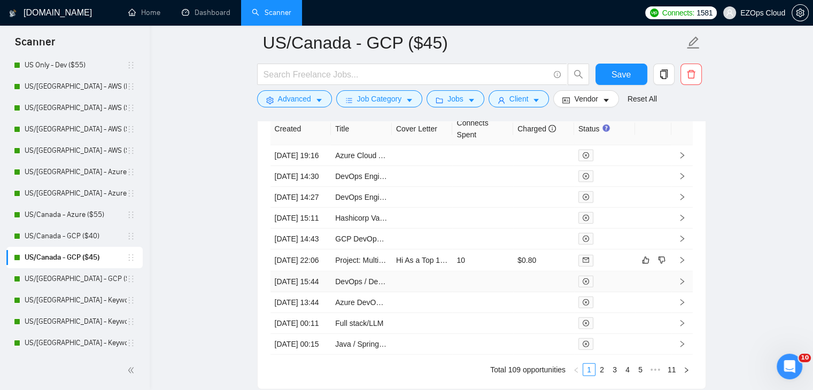
scroll to position [2854, 0]
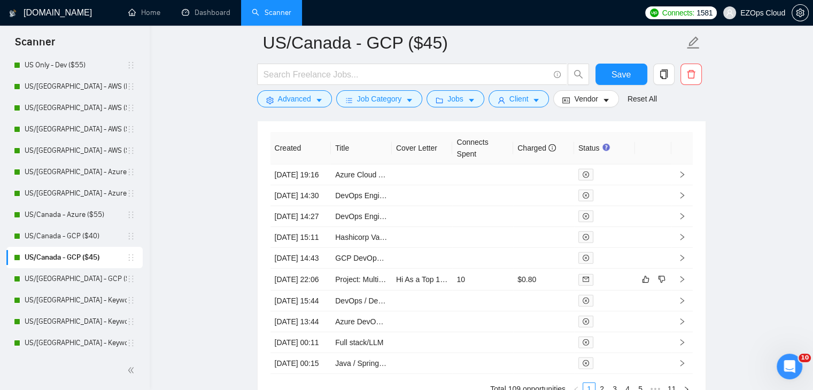
click at [93, 273] on link "US/[GEOGRAPHIC_DATA] - GCP ($55)" at bounding box center [76, 278] width 102 height 21
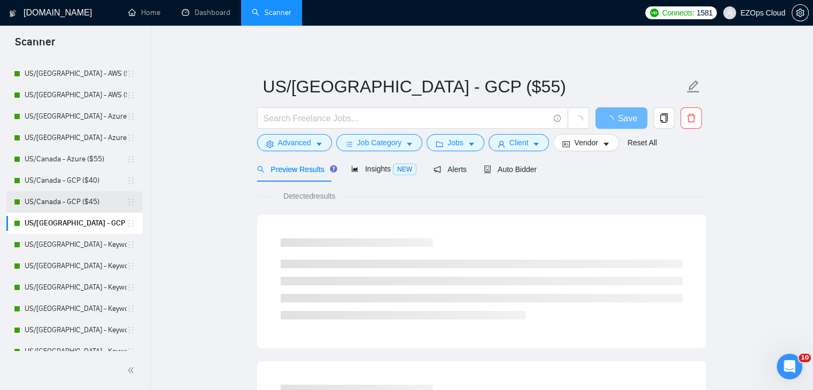
scroll to position [588, 0]
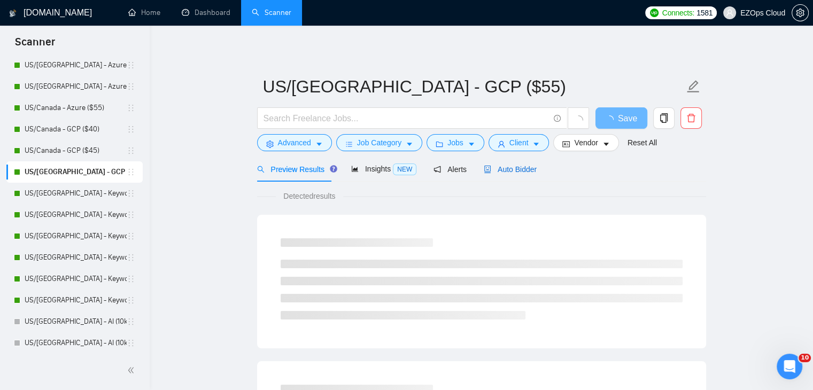
click at [506, 165] on span "Auto Bidder" at bounding box center [510, 169] width 53 height 9
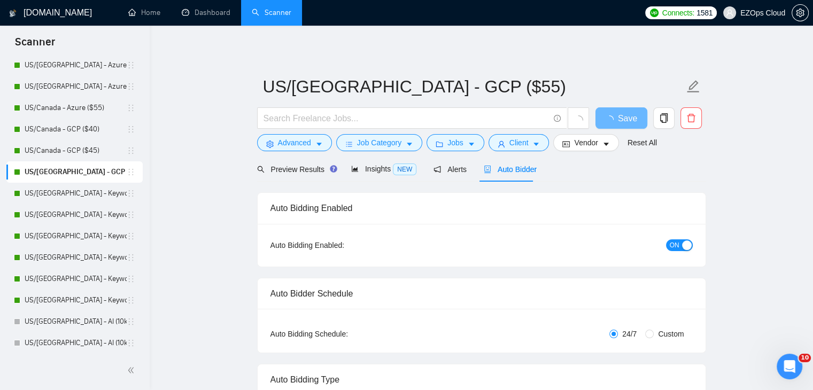
checkbox input "true"
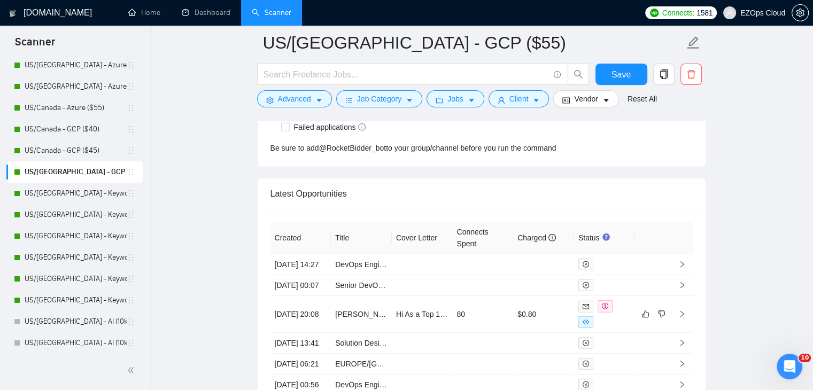
scroll to position [2854, 0]
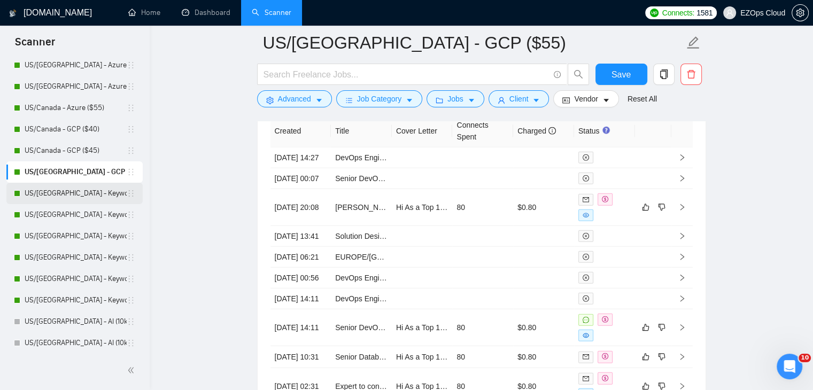
click at [74, 198] on link "US/[GEOGRAPHIC_DATA] - Keywords ($40)" at bounding box center [76, 193] width 102 height 21
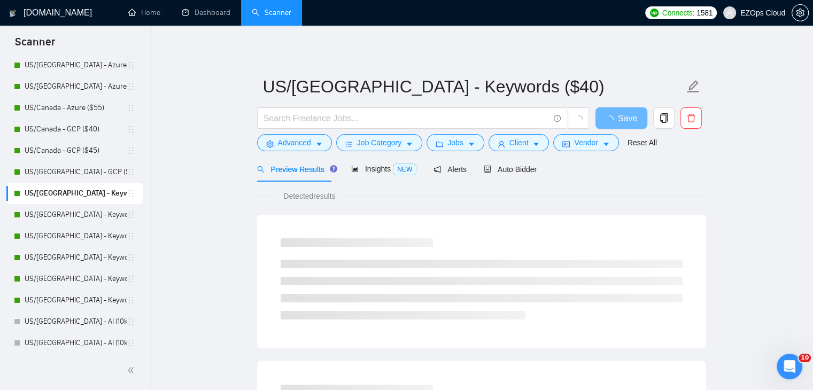
drag, startPoint x: 497, startPoint y: 177, endPoint x: 821, endPoint y: 313, distance: 350.9
click at [497, 177] on div "Auto Bidder" at bounding box center [510, 169] width 53 height 25
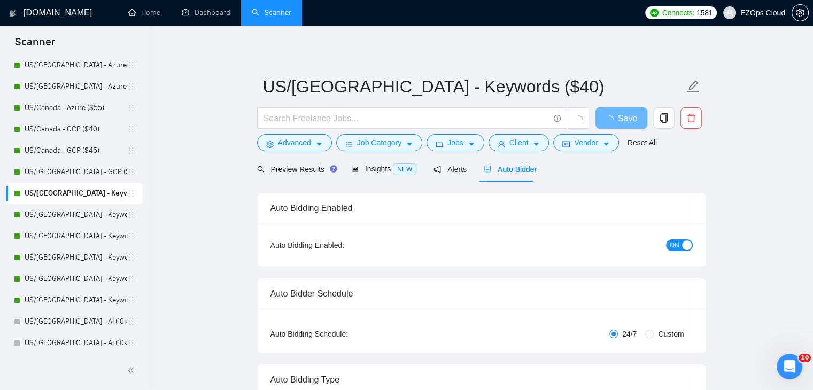
checkbox input "true"
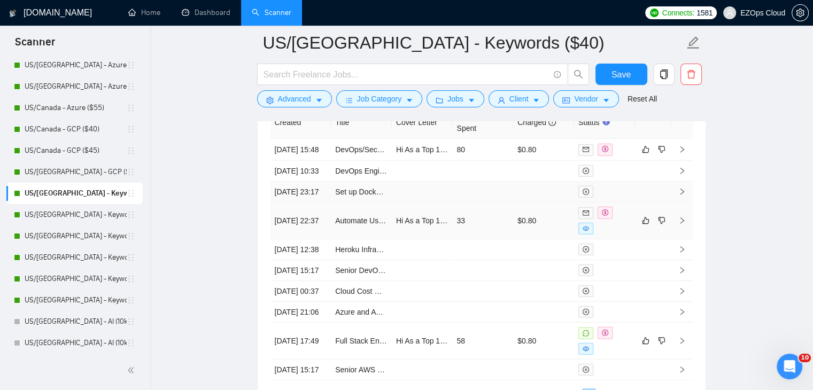
scroll to position [2989, 0]
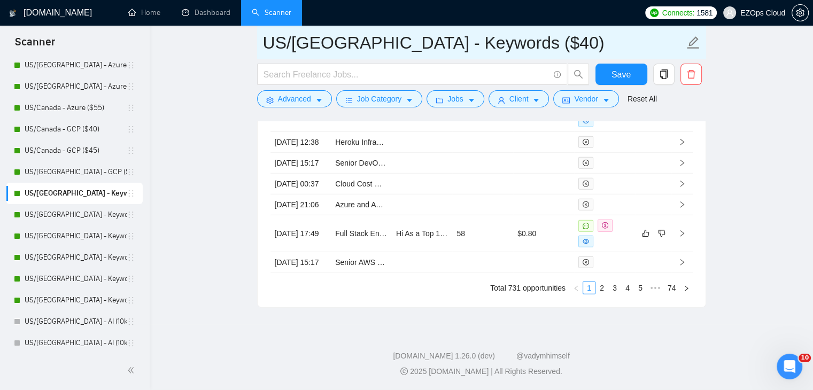
drag, startPoint x: 503, startPoint y: 44, endPoint x: 233, endPoint y: 39, distance: 270.1
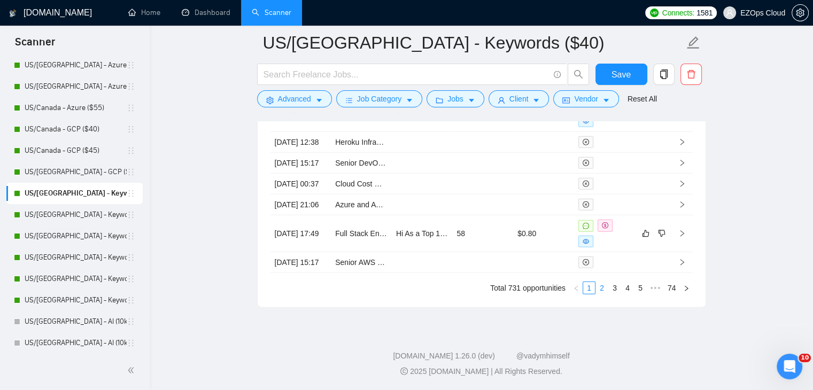
click at [601, 294] on link "2" at bounding box center [602, 288] width 12 height 12
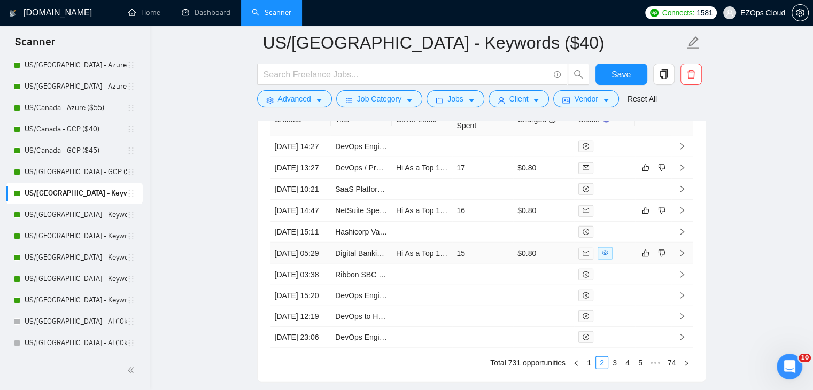
scroll to position [2828, 0]
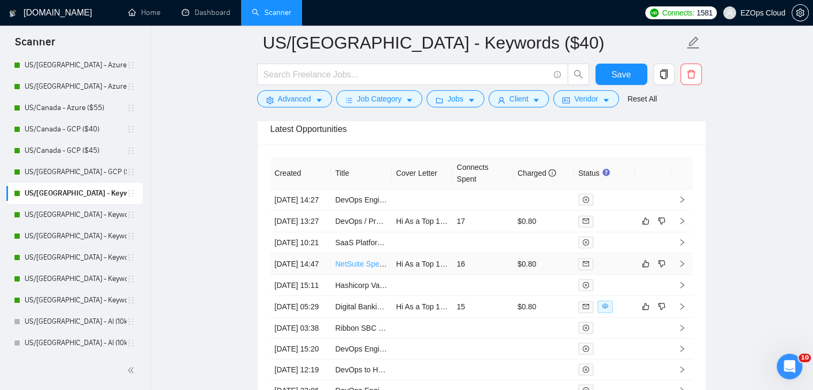
click at [368, 268] on link "NetSuite Specialist" at bounding box center [366, 264] width 63 height 9
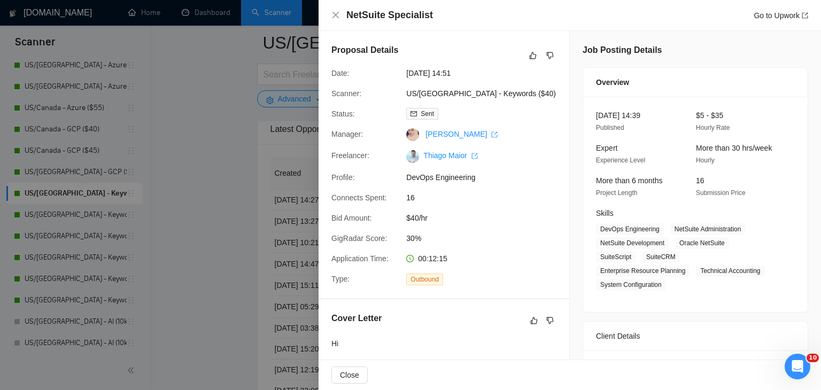
click at [224, 238] on div at bounding box center [410, 195] width 821 height 390
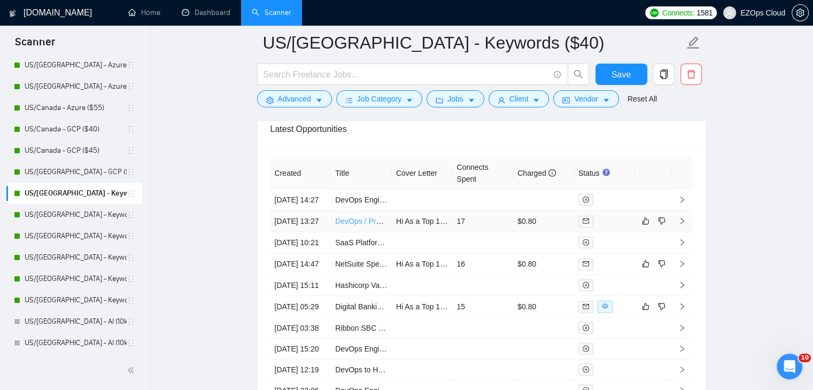
click at [366, 219] on link "DevOps / Project Rescue Specialist – DigitalOcean & Full Stack Assessment" at bounding box center [462, 221] width 254 height 9
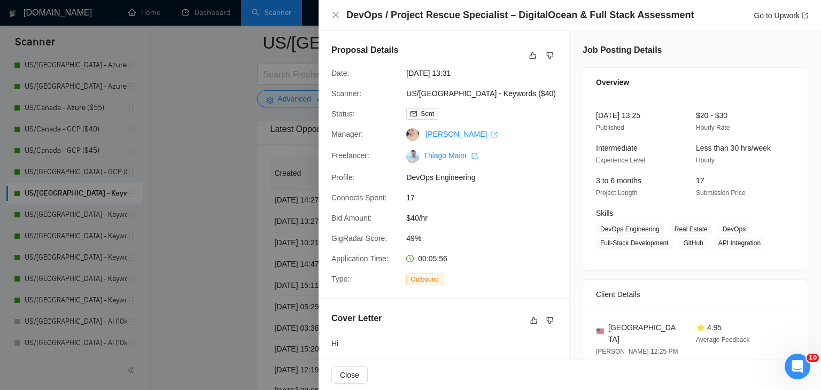
drag, startPoint x: 227, startPoint y: 154, endPoint x: 221, endPoint y: 150, distance: 7.0
click at [227, 154] on div at bounding box center [410, 195] width 821 height 390
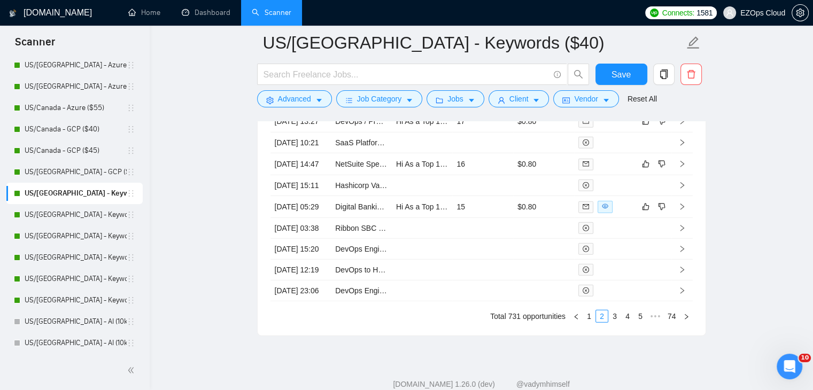
scroll to position [3042, 0]
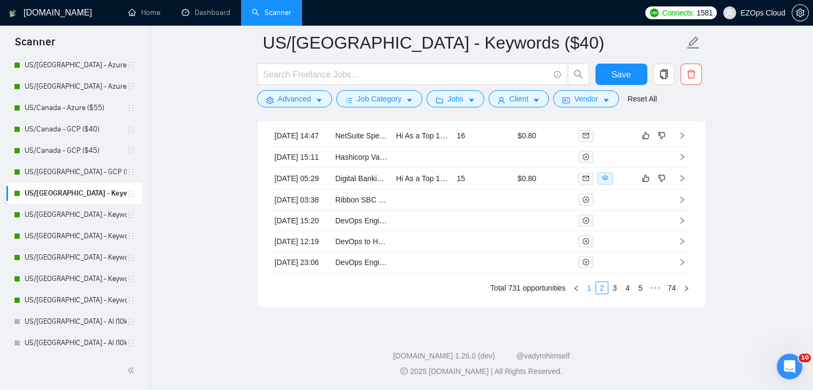
click at [589, 294] on link "1" at bounding box center [589, 288] width 12 height 12
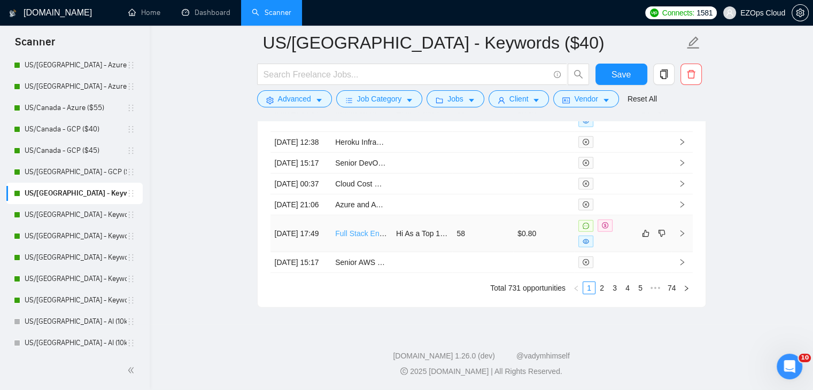
click at [362, 238] on link "Full Stack Engineer for High-Volume Automation Infrastructure (Device & Cloud)" at bounding box center [467, 233] width 265 height 9
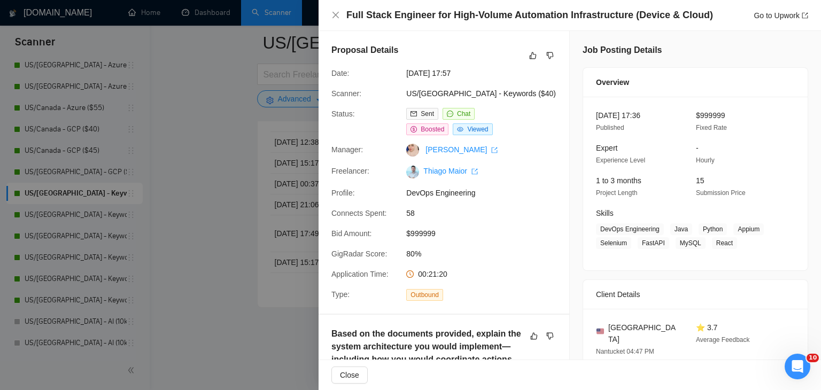
click at [246, 178] on div at bounding box center [410, 195] width 821 height 390
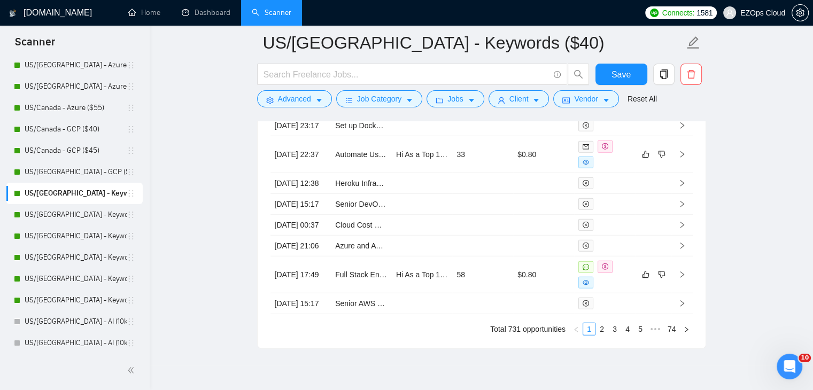
scroll to position [2882, 0]
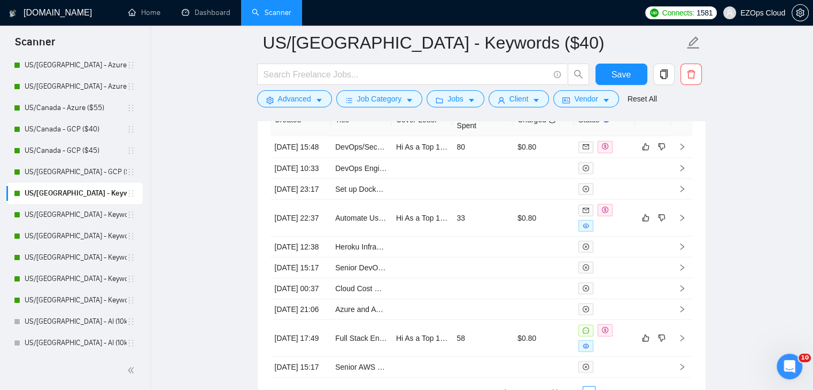
drag, startPoint x: 96, startPoint y: 212, endPoint x: 186, endPoint y: 50, distance: 185.7
click at [96, 212] on link "US/[GEOGRAPHIC_DATA] - Keywords ($45)" at bounding box center [76, 214] width 102 height 21
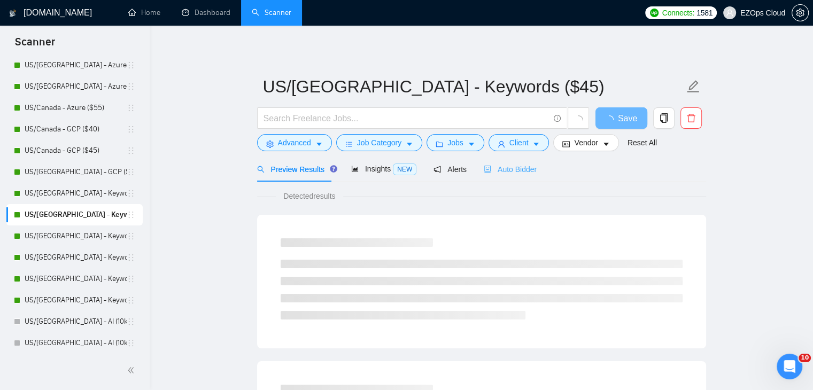
click at [520, 178] on div "Auto Bidder" at bounding box center [510, 169] width 53 height 25
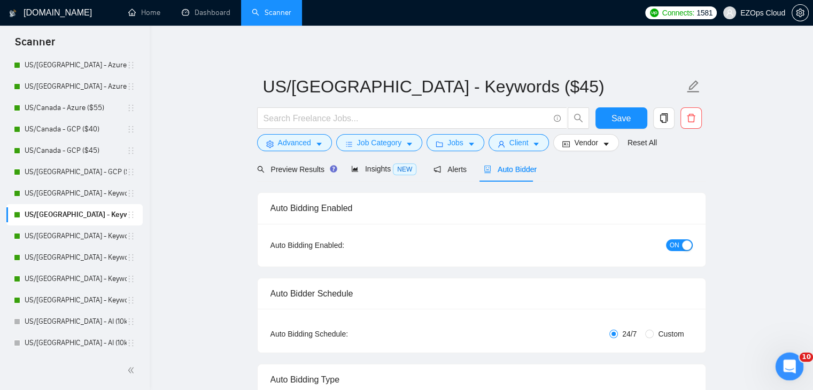
click at [791, 358] on div "Open Intercom Messenger" at bounding box center [788, 365] width 35 height 35
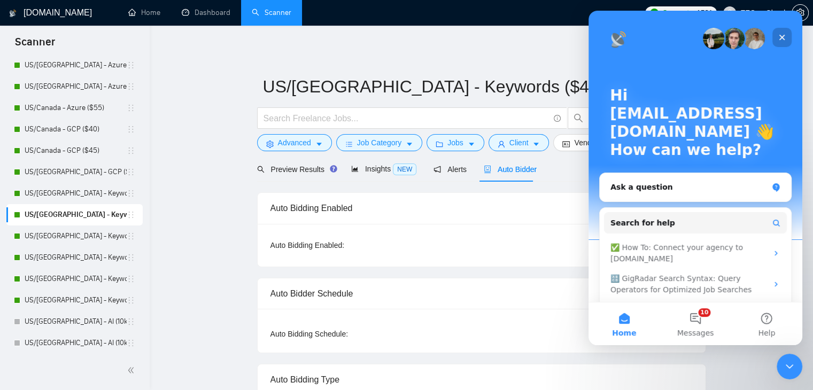
click at [785, 35] on icon "Close" at bounding box center [782, 37] width 9 height 9
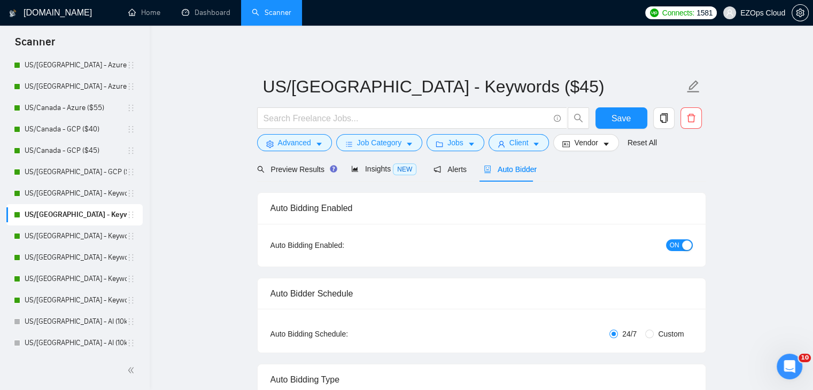
click at [528, 169] on span "Auto Bidder" at bounding box center [510, 169] width 53 height 9
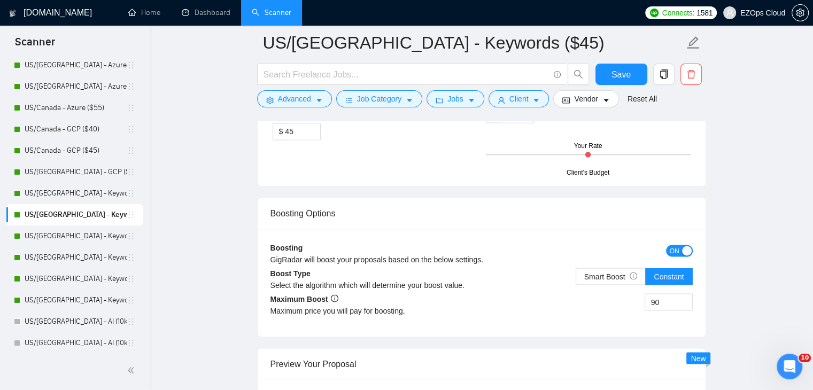
scroll to position [2732, 0]
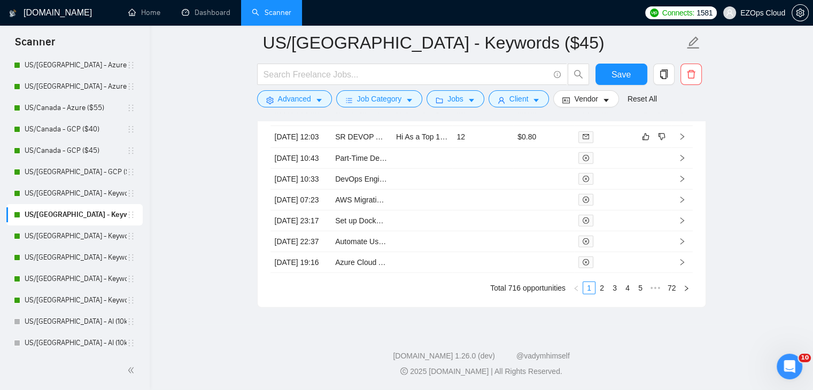
scroll to position [3050, 0]
click at [604, 292] on link "2" at bounding box center [602, 288] width 12 height 12
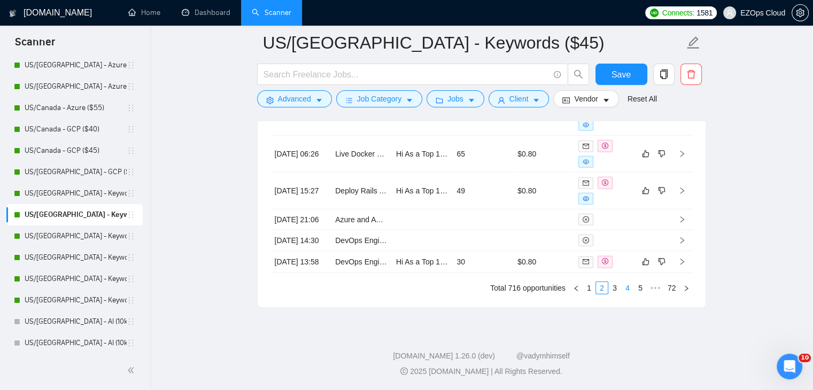
click at [625, 294] on link "4" at bounding box center [628, 288] width 12 height 12
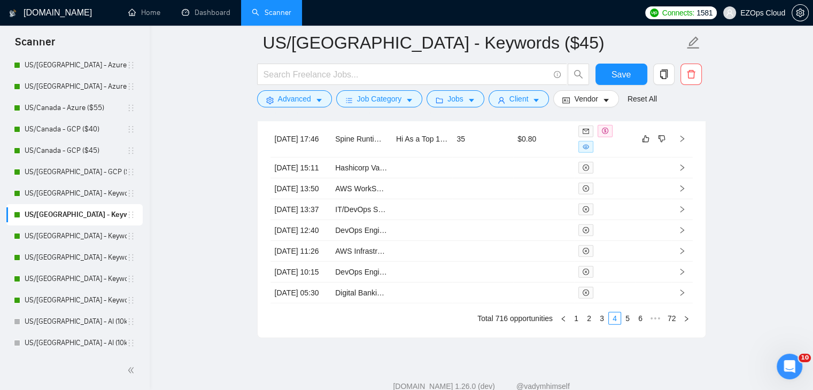
scroll to position [2836, 0]
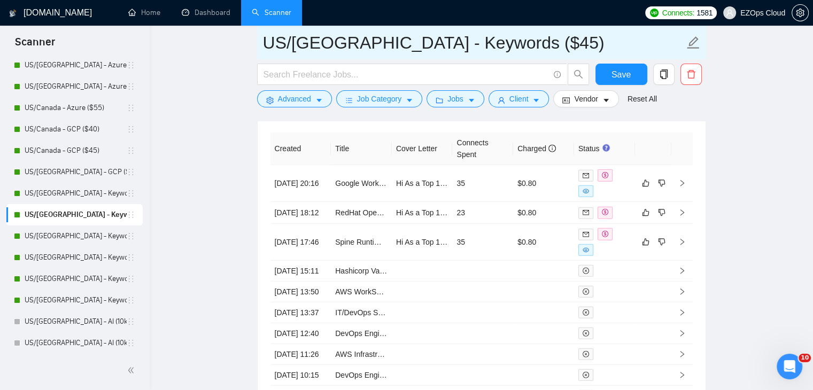
drag, startPoint x: 510, startPoint y: 38, endPoint x: 263, endPoint y: 43, distance: 247.1
click at [263, 43] on input "US/[GEOGRAPHIC_DATA] - Keywords ($45)" at bounding box center [473, 42] width 421 height 27
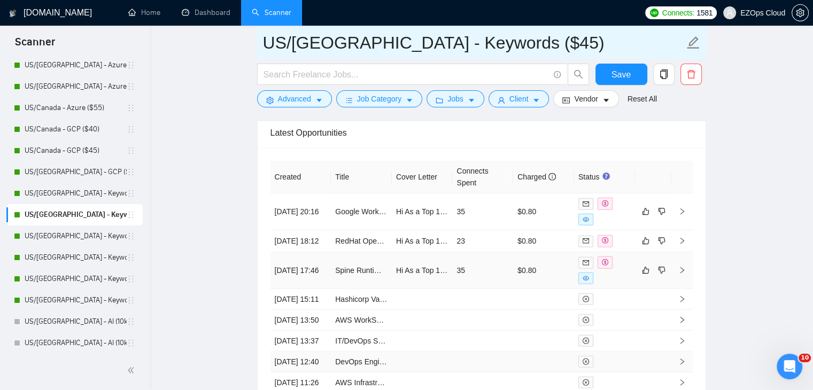
scroll to position [2782, 0]
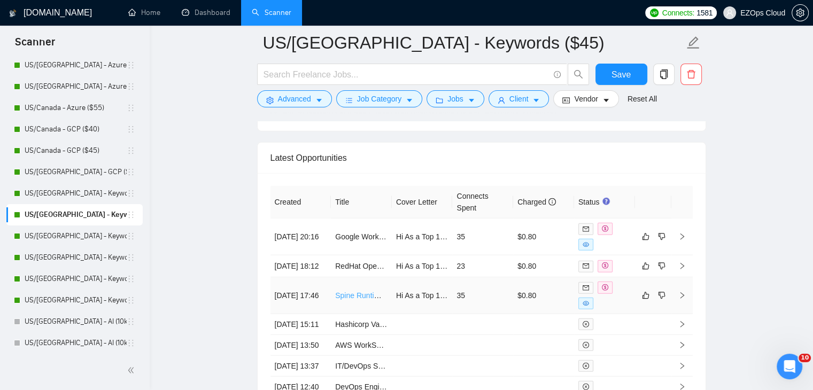
click at [365, 300] on link "Spine Runtime Rendering Refactor (Docker + GPU)" at bounding box center [421, 295] width 172 height 9
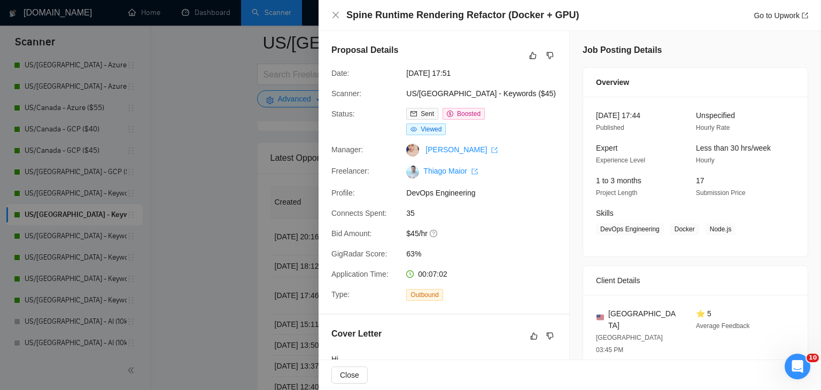
click at [233, 194] on div at bounding box center [410, 195] width 821 height 390
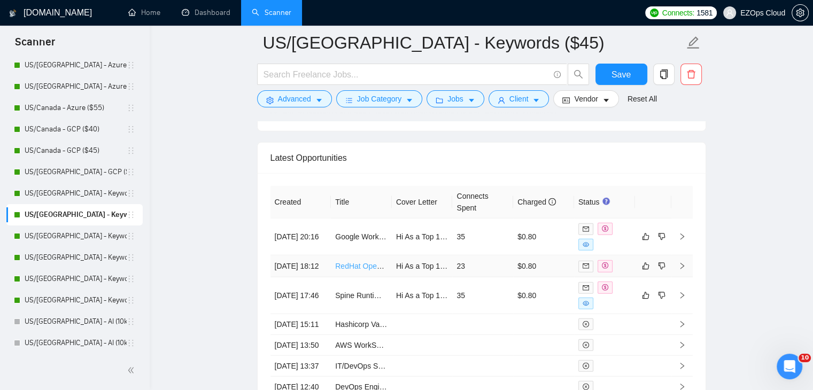
click at [370, 271] on link "RedHat Openshift Container Platform with Virtualization" at bounding box center [427, 266] width 184 height 9
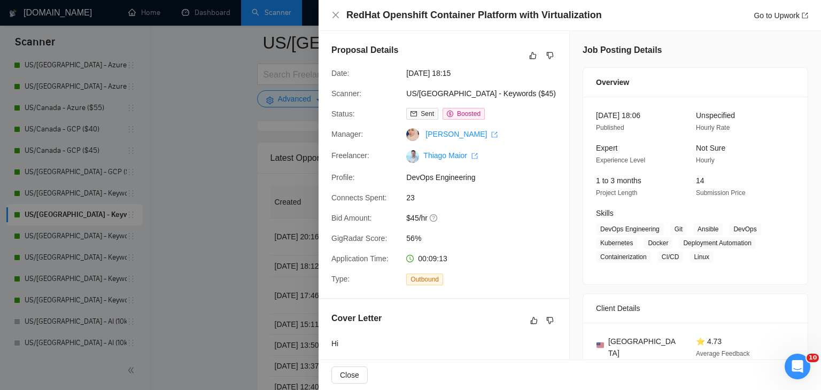
click at [229, 153] on div at bounding box center [410, 195] width 821 height 390
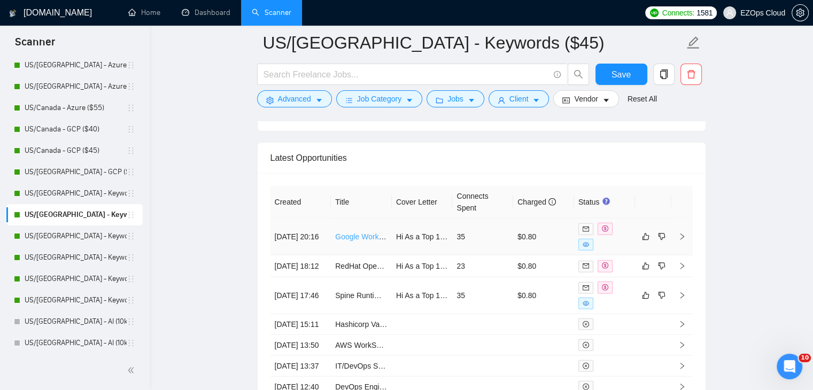
click at [356, 233] on link "Google Workspace Expert Needed – Company-Wide Global Email Signature Setup" at bounding box center [473, 237] width 276 height 9
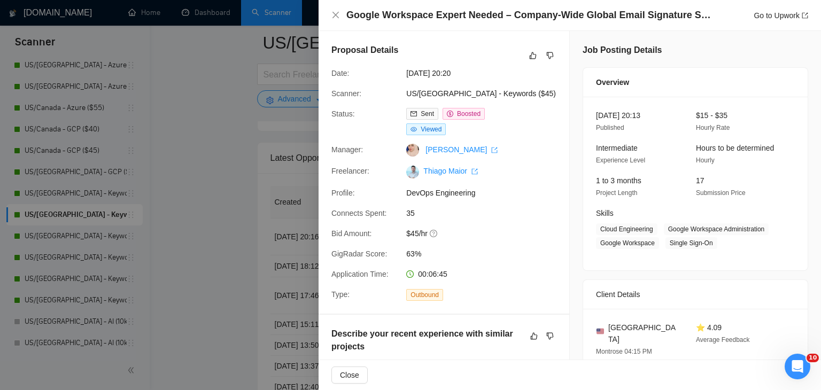
click at [265, 193] on div at bounding box center [410, 195] width 821 height 390
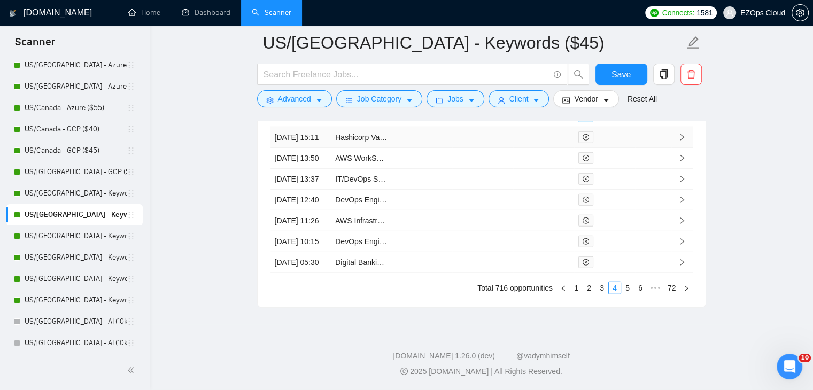
scroll to position [3050, 0]
click at [605, 294] on link "3" at bounding box center [602, 288] width 12 height 12
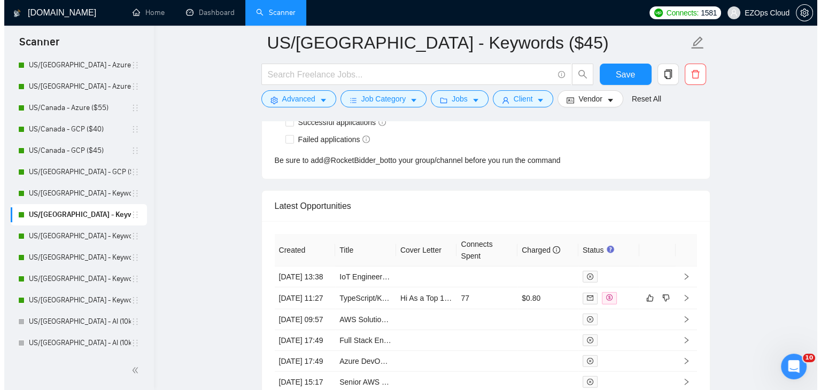
scroll to position [2729, 0]
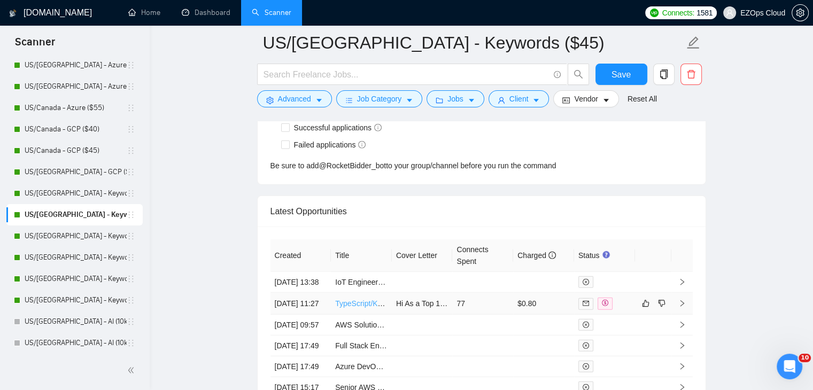
click at [352, 308] on link "TypeScript/Kubernetes Cloud Engineer/Architect" at bounding box center [415, 303] width 160 height 9
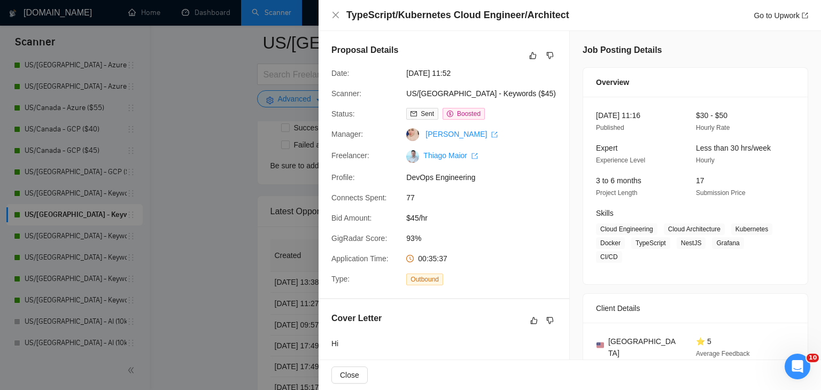
click at [222, 261] on div at bounding box center [410, 195] width 821 height 390
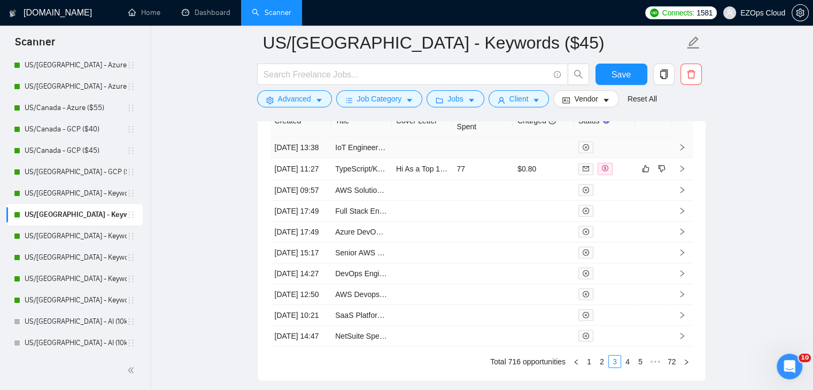
scroll to position [2996, 0]
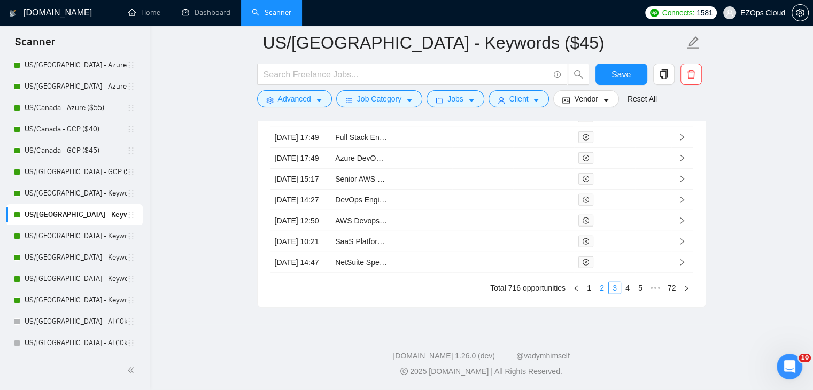
click at [599, 294] on link "2" at bounding box center [602, 288] width 12 height 12
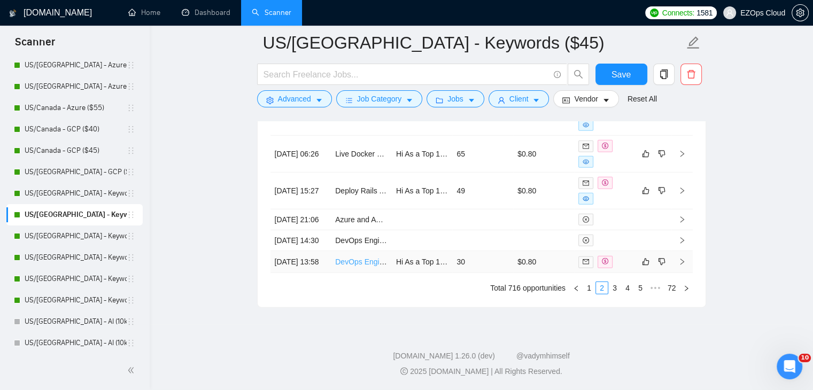
click at [356, 266] on link "DevOps Engineer Needed to Build AI First Pipeline in GitHub / Cursor / [PERSON_…" at bounding box center [494, 262] width 318 height 9
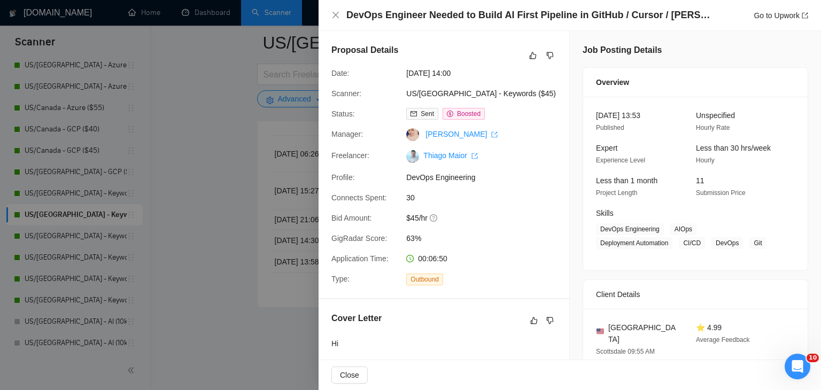
click at [242, 204] on div at bounding box center [410, 195] width 821 height 390
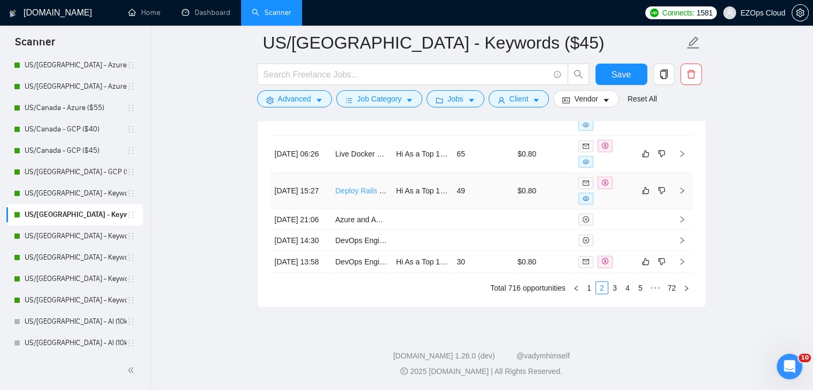
click at [366, 195] on link "Deploy Rails Application on Hetzner for Staging" at bounding box center [413, 191] width 157 height 9
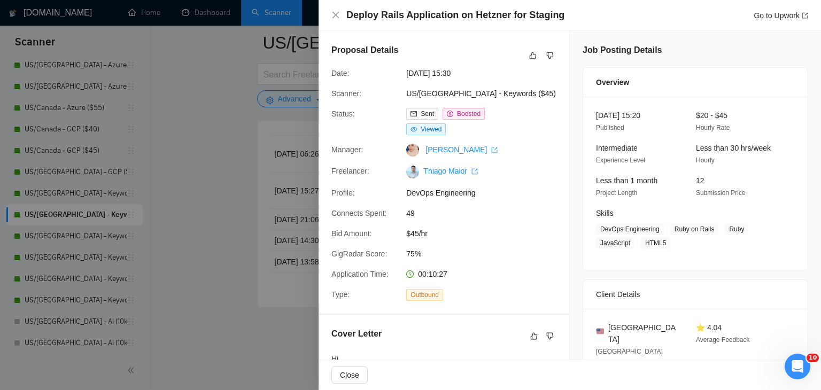
click at [214, 127] on div at bounding box center [410, 195] width 821 height 390
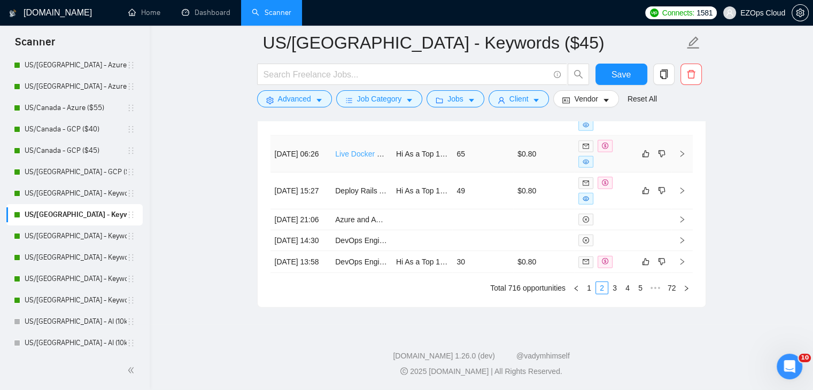
click at [359, 158] on link "Live Docker Setup (via TeamViewer) for Laravel & Postgres on Mac" at bounding box center [447, 154] width 224 height 9
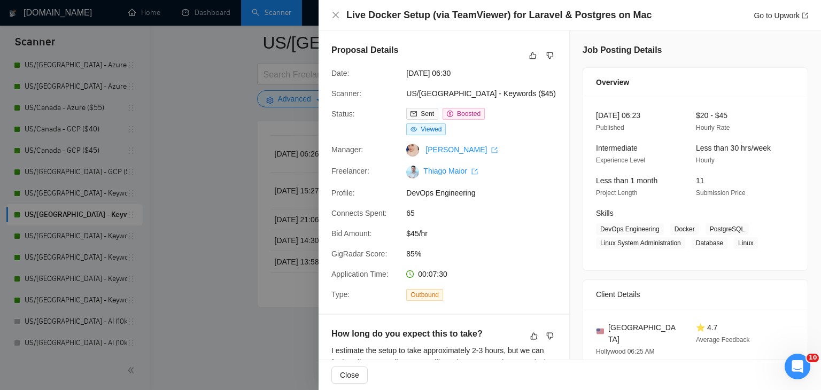
click at [213, 142] on div at bounding box center [410, 195] width 821 height 390
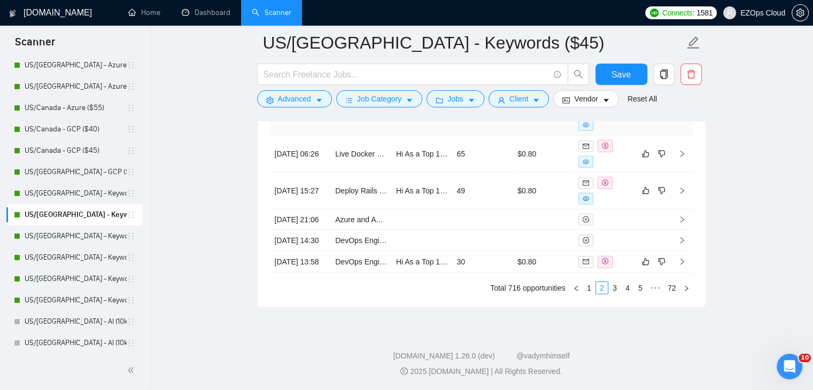
click at [357, 121] on link "AI-Enhanced VoIP Monitoring Setup for FusionPBX with [PERSON_NAME]" at bounding box center [459, 117] width 249 height 9
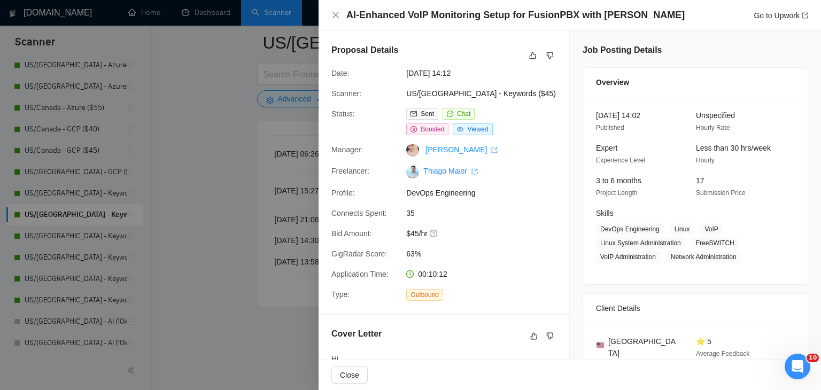
click at [213, 195] on div at bounding box center [410, 195] width 821 height 390
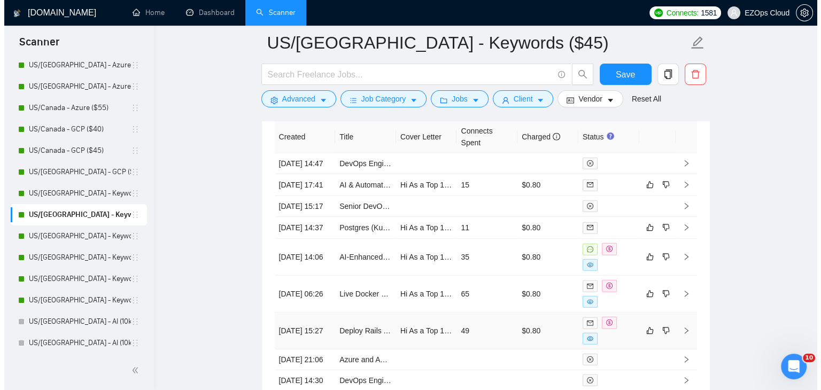
scroll to position [2836, 0]
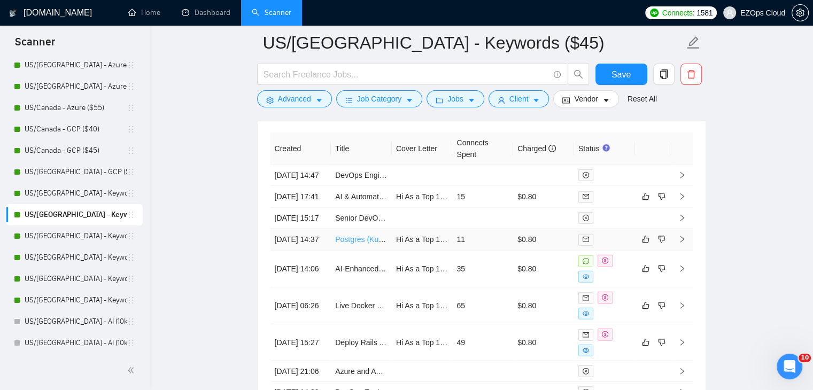
click at [357, 244] on link "Postgres (Kubegres in K8S) Troubleshooting & Optimizing" at bounding box center [431, 239] width 193 height 9
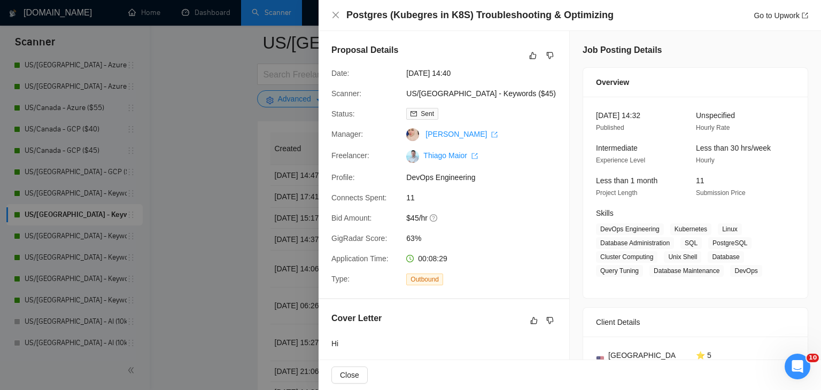
click at [248, 222] on div at bounding box center [410, 195] width 821 height 390
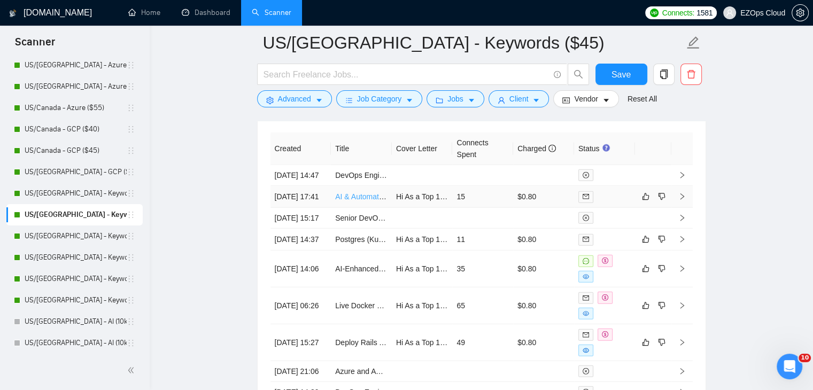
click at [361, 201] on link "AI & Automation Ops Management" at bounding box center [393, 197] width 116 height 9
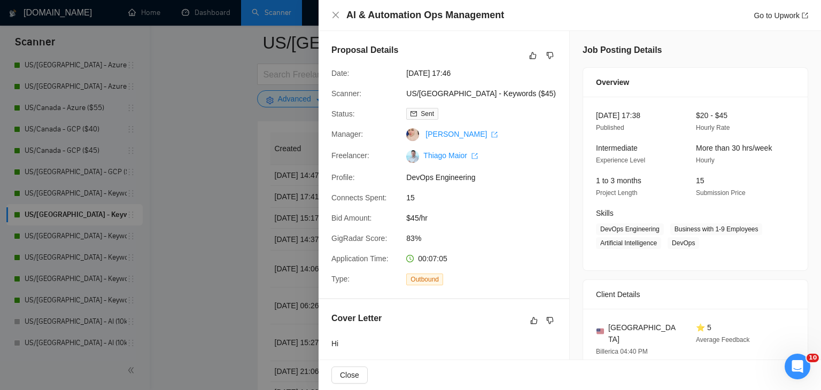
click at [186, 270] on div at bounding box center [410, 195] width 821 height 390
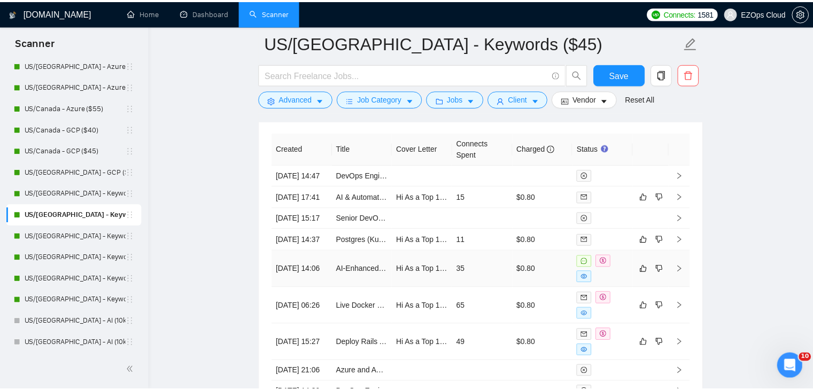
scroll to position [3050, 0]
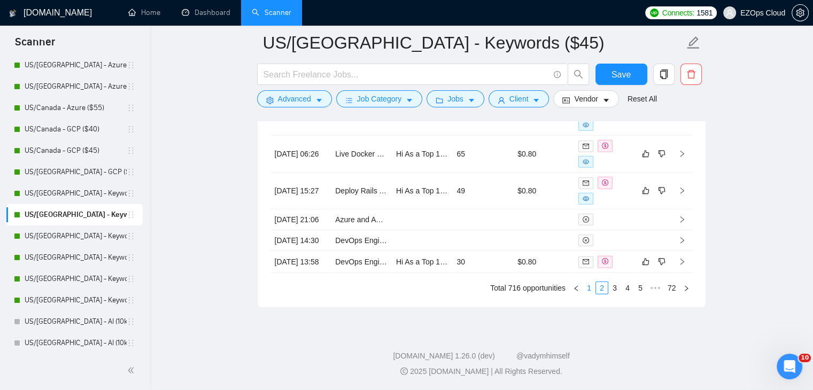
click at [590, 294] on link "1" at bounding box center [589, 288] width 12 height 12
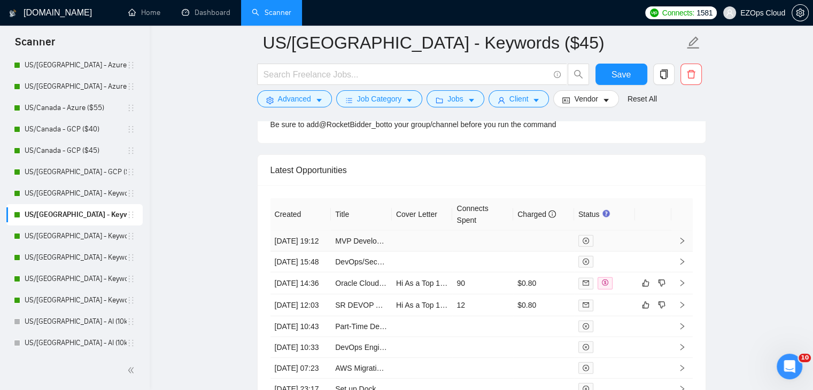
scroll to position [2836, 0]
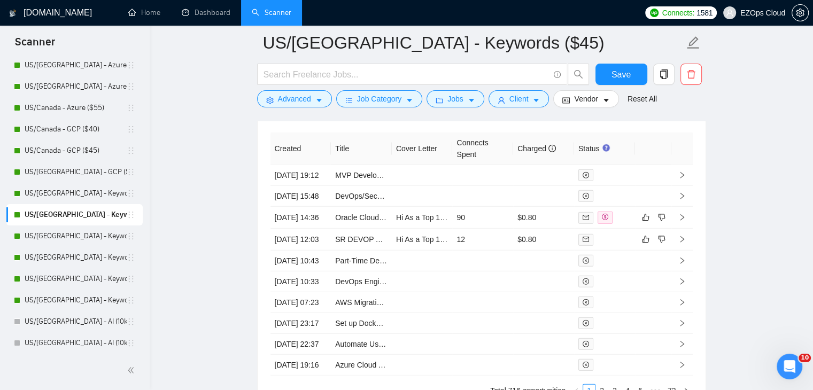
click at [113, 244] on link "US/[GEOGRAPHIC_DATA] - Keywords ($55)" at bounding box center [76, 236] width 102 height 21
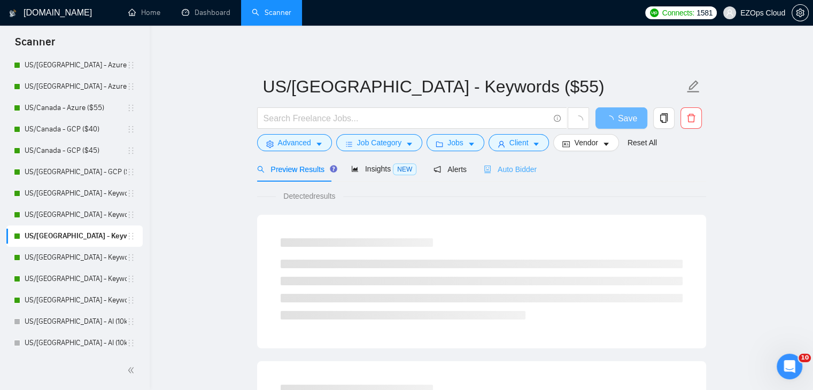
click at [522, 163] on div "Auto Bidder" at bounding box center [510, 169] width 53 height 25
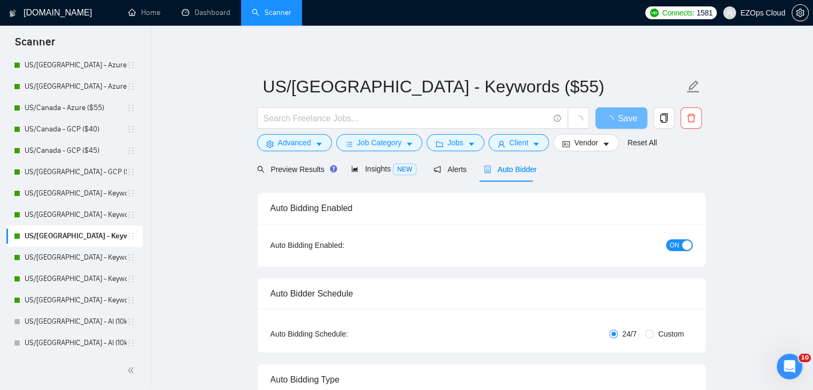
checkbox input "true"
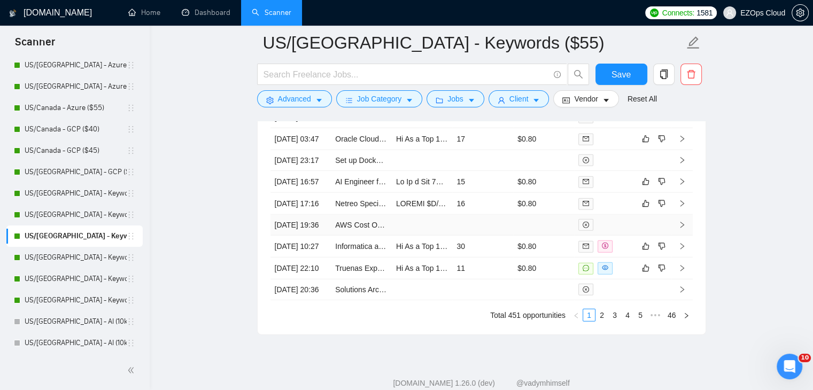
scroll to position [3067, 0]
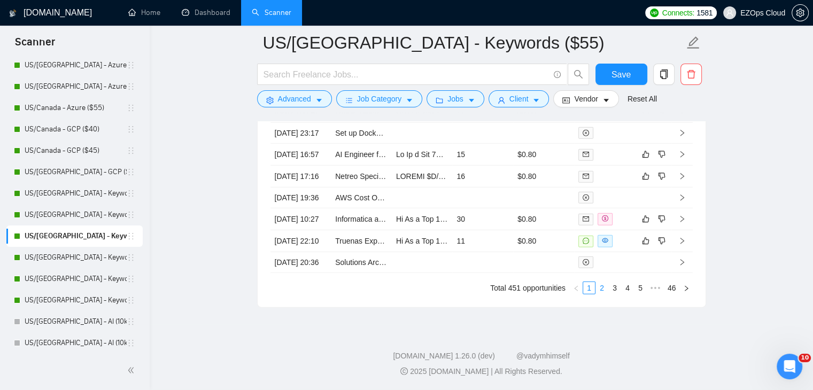
click at [603, 287] on link "2" at bounding box center [602, 288] width 12 height 12
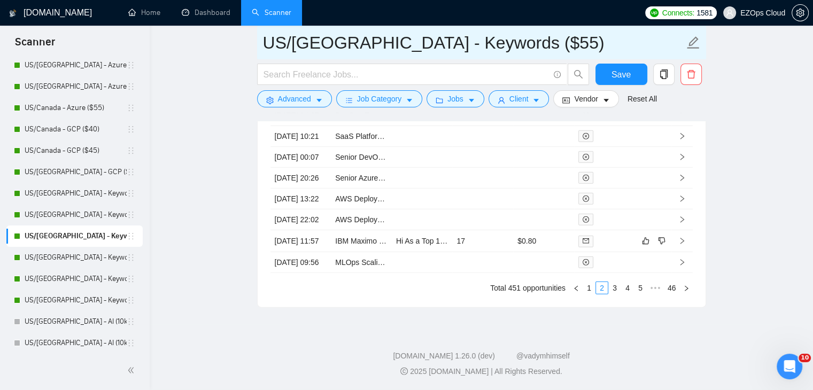
drag, startPoint x: 503, startPoint y: 55, endPoint x: 261, endPoint y: 50, distance: 241.8
click at [261, 50] on span "US/[GEOGRAPHIC_DATA] - Keywords ($55)" at bounding box center [481, 43] width 449 height 34
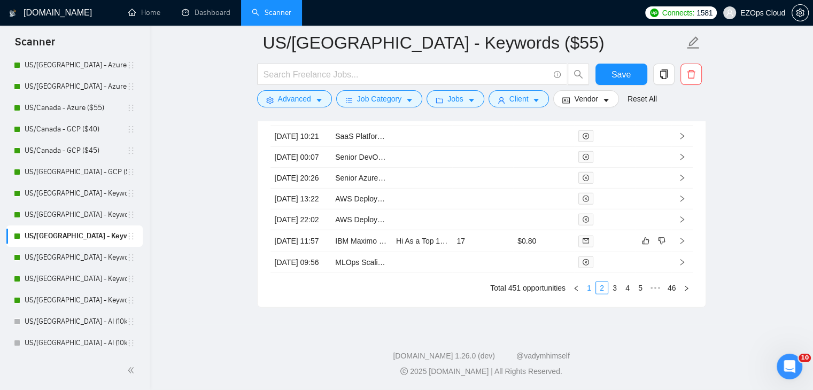
click at [589, 290] on link "1" at bounding box center [589, 288] width 12 height 12
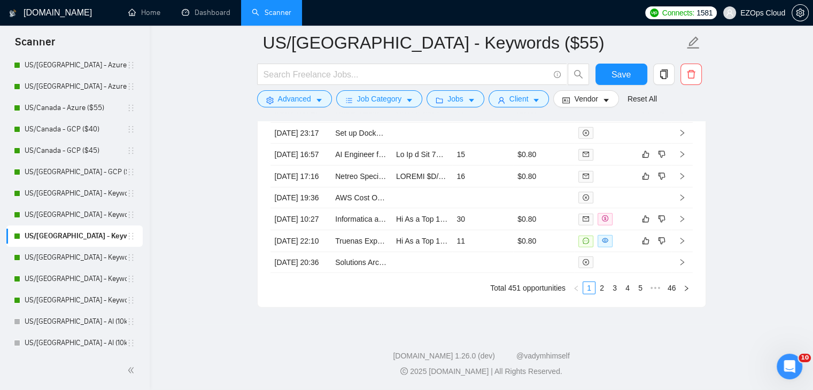
scroll to position [3013, 0]
click at [365, 245] on link "Truenas Expert Needed" at bounding box center [374, 241] width 79 height 9
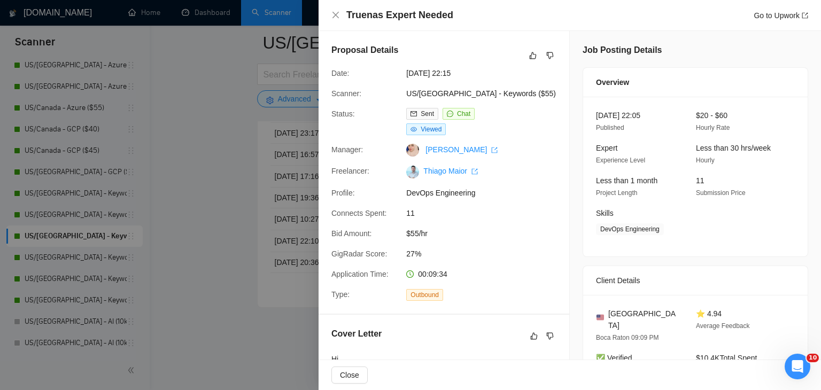
click at [253, 256] on div at bounding box center [410, 195] width 821 height 390
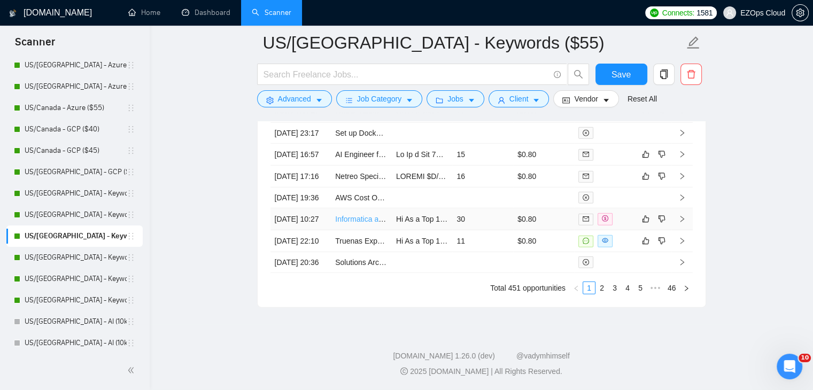
click at [364, 224] on link "Informatica and OBIEE Lift and Shift Architect Needed" at bounding box center [424, 219] width 179 height 9
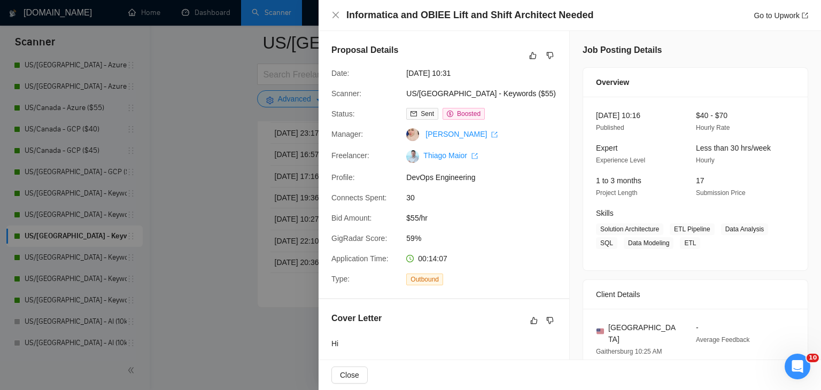
click at [204, 202] on div at bounding box center [410, 195] width 821 height 390
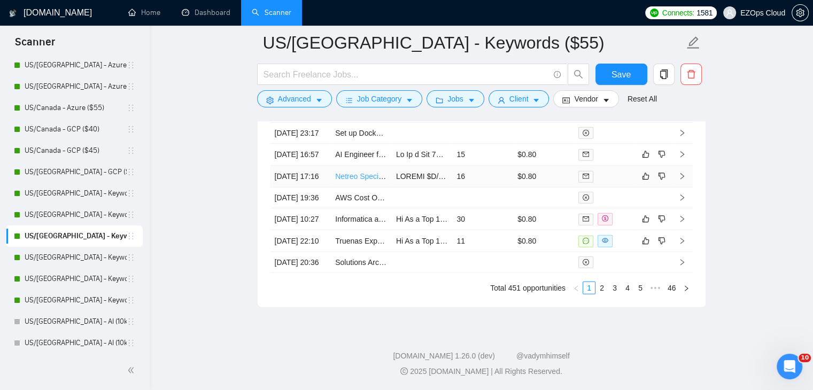
click at [357, 181] on link "Netreo Specialist (Presales & Solutions) — Part-Time | Contract-to-Hire Potenti…" at bounding box center [468, 176] width 267 height 9
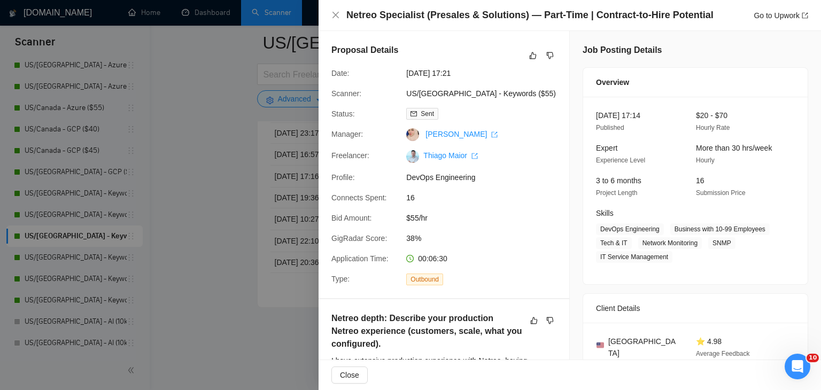
click at [192, 211] on div at bounding box center [410, 195] width 821 height 390
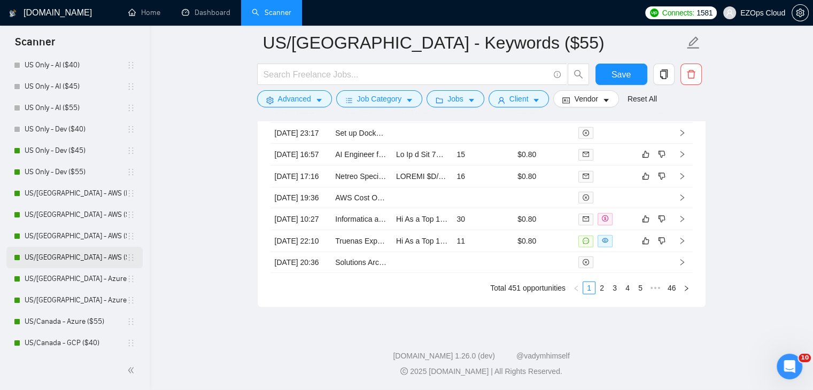
scroll to position [428, 0]
